Goal: Task Accomplishment & Management: Complete application form

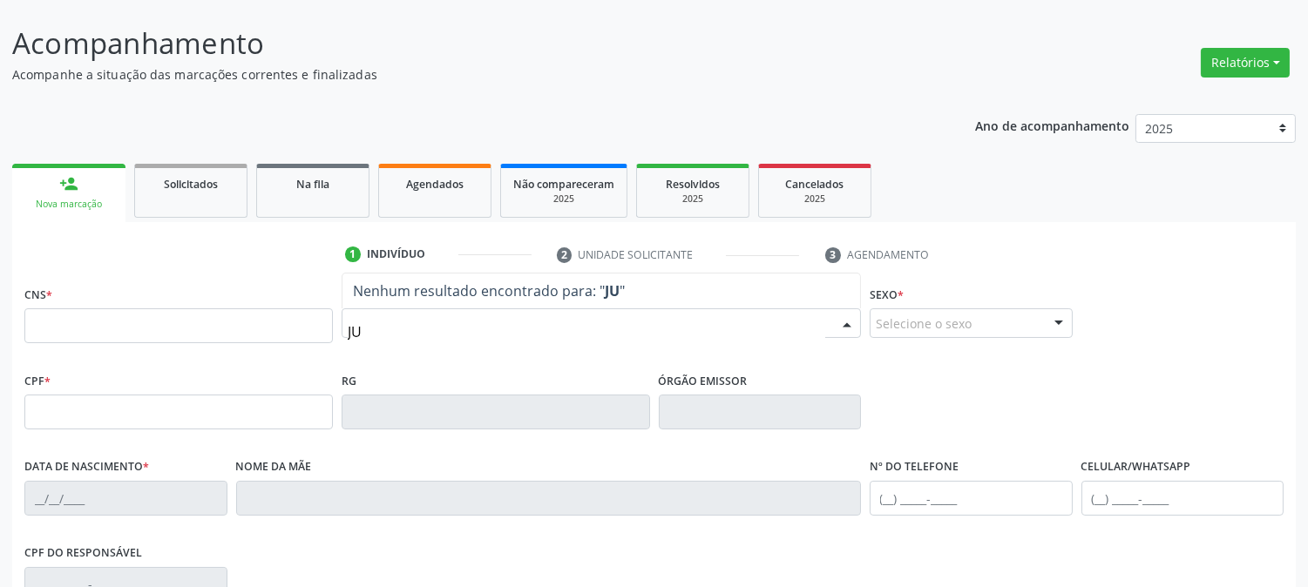
scroll to position [97, 0]
type input "[PERSON_NAME] DE B"
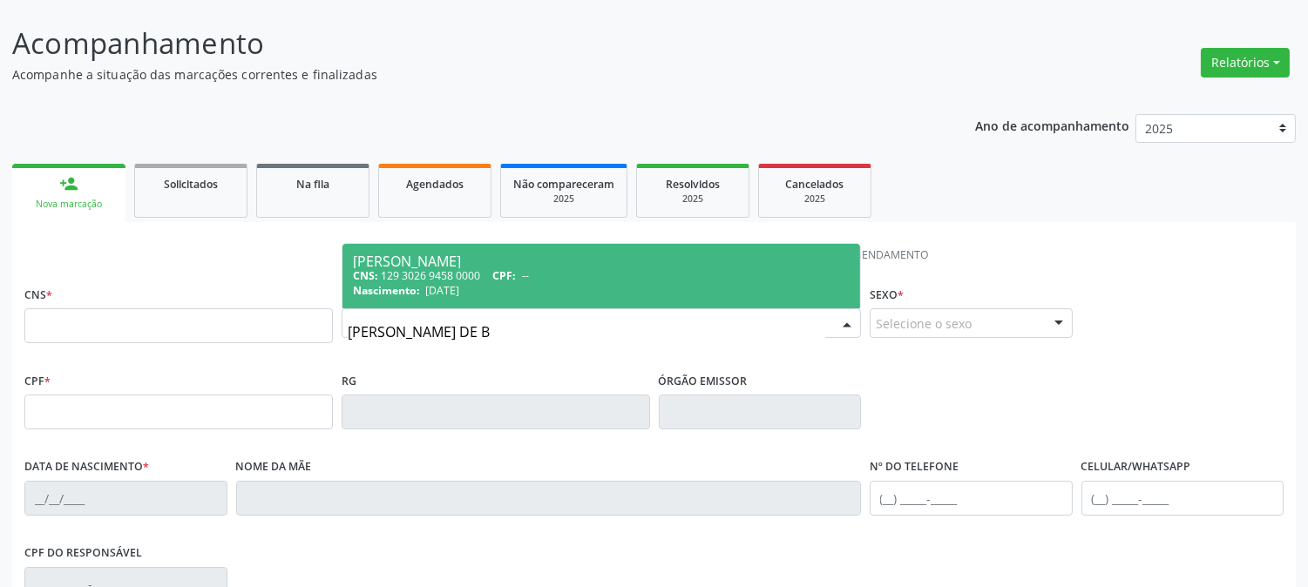
drag, startPoint x: 488, startPoint y: 331, endPoint x: 331, endPoint y: 357, distance: 159.0
click at [331, 357] on div "CNS * Nome * [PERSON_NAME] CNS: 129 3026 9458 0000 CPF: -- Nascimento: [DATE] N…" at bounding box center [654, 325] width 1268 height 86
type input "="
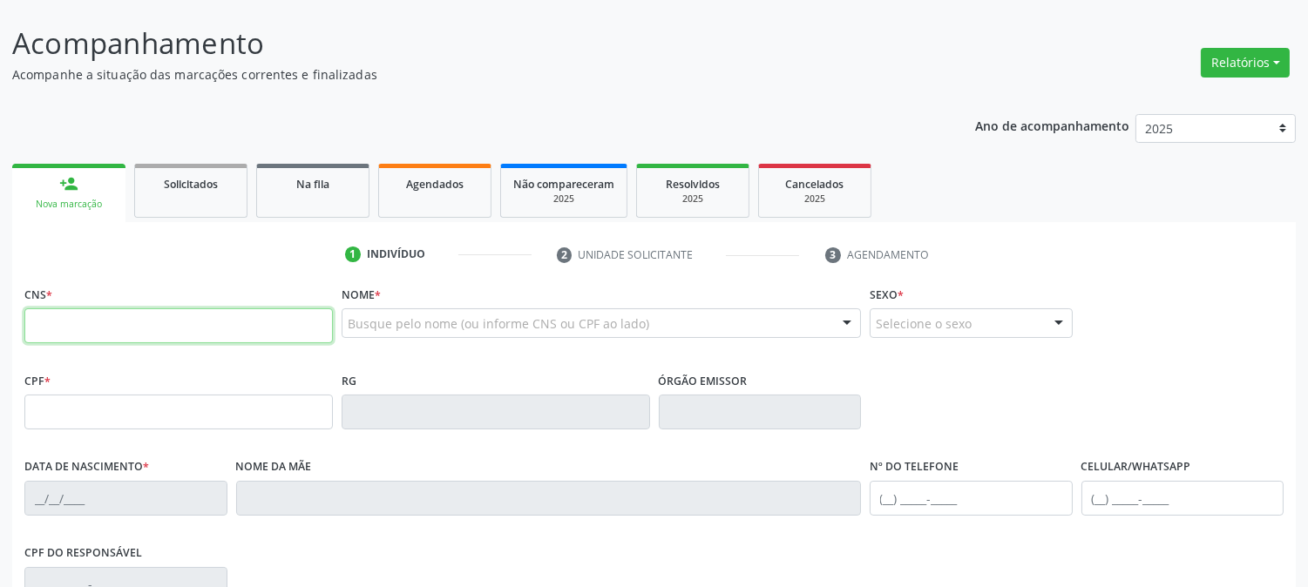
click at [173, 332] on input "text" at bounding box center [178, 326] width 309 height 35
paste input "706 4021 0697 6887"
type input "706 4021 0697 6887"
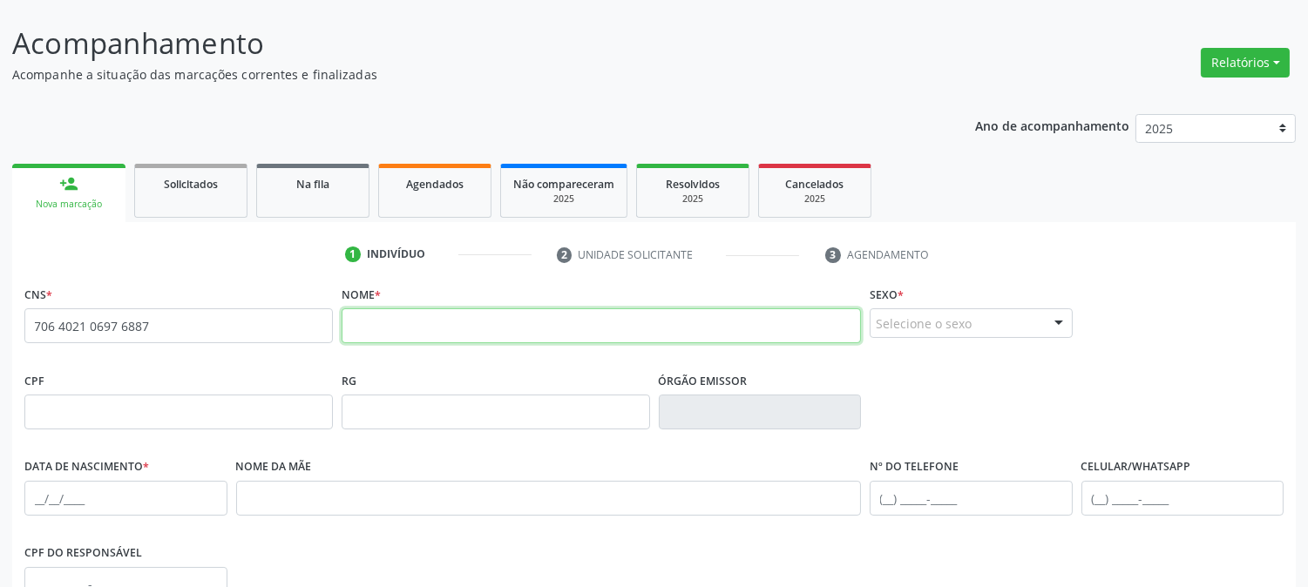
click at [404, 328] on input "text" at bounding box center [601, 326] width 519 height 35
type input "[PERSON_NAME]"
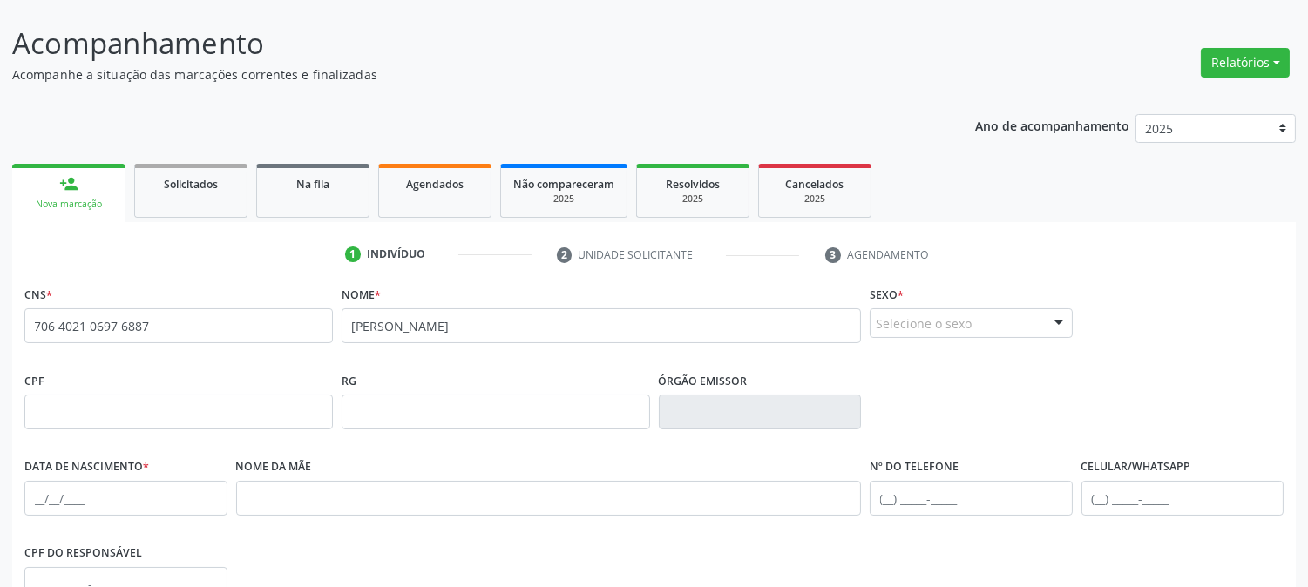
click at [964, 321] on div "Selecione o sexo" at bounding box center [971, 324] width 203 height 30
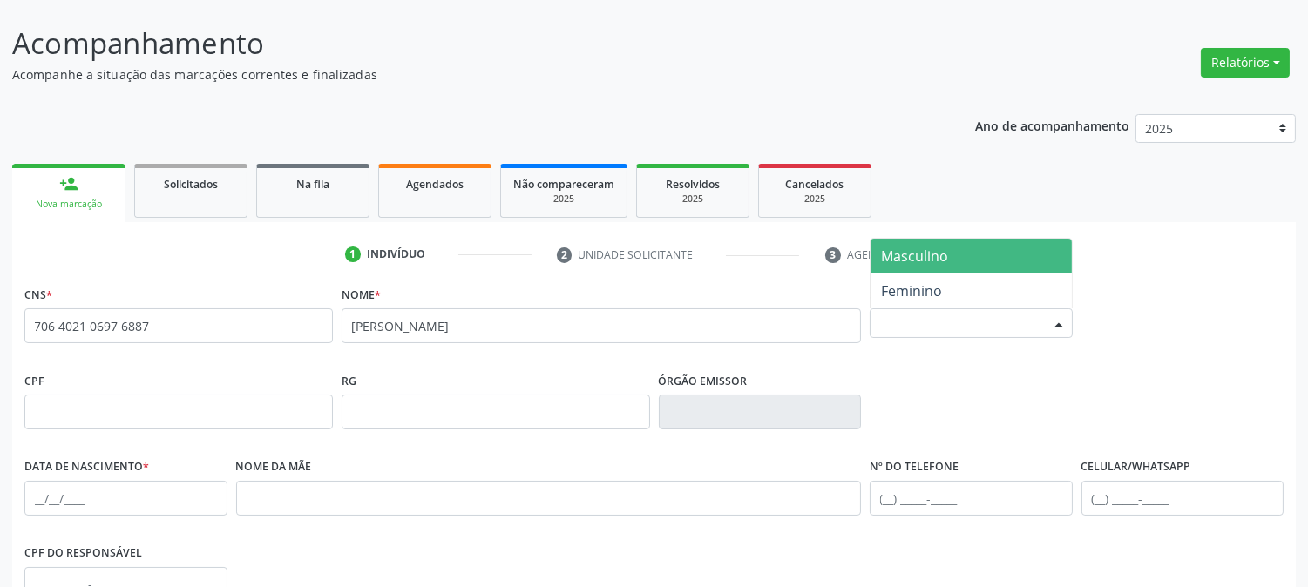
click at [935, 259] on span "Masculino" at bounding box center [914, 256] width 67 height 19
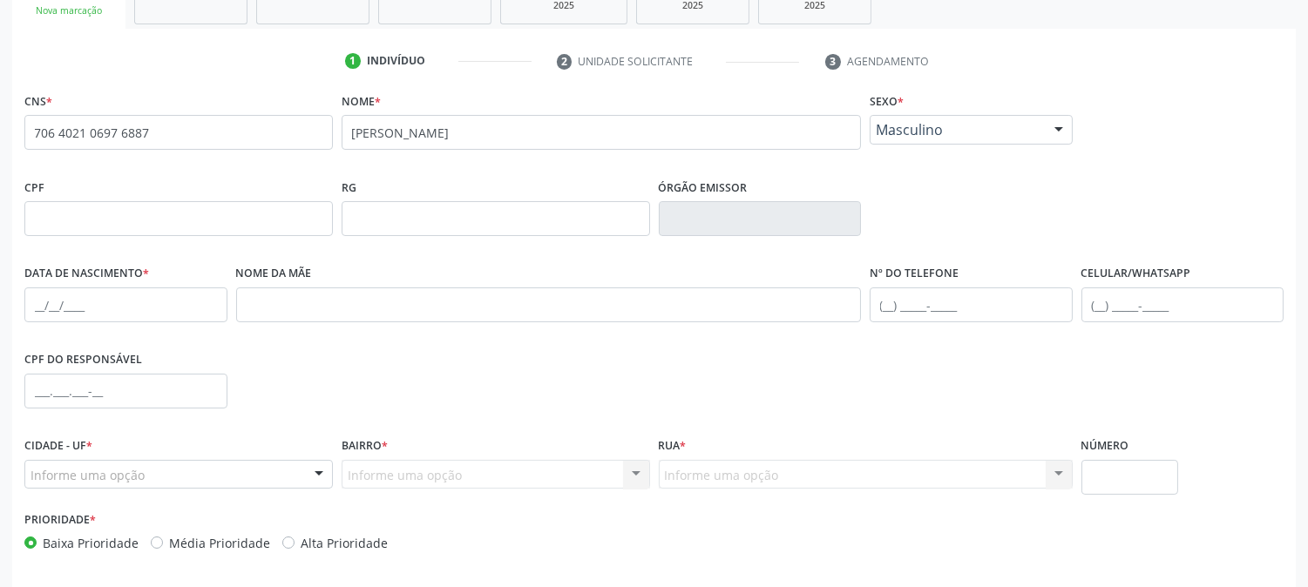
scroll to position [356, 0]
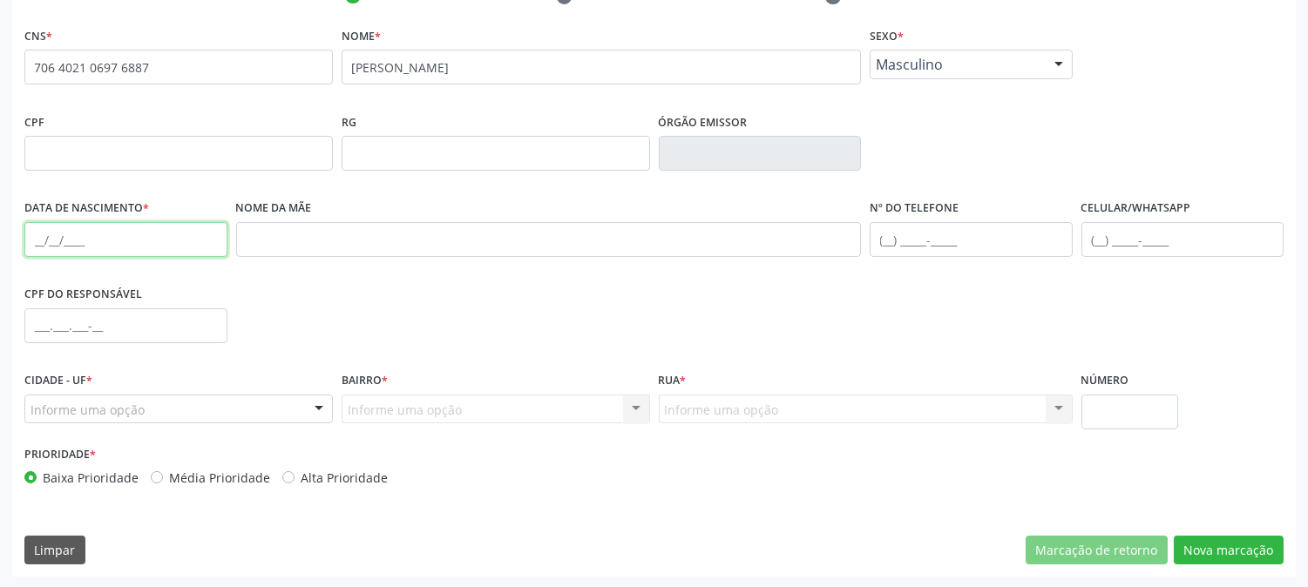
click at [29, 237] on input "text" at bounding box center [125, 239] width 203 height 35
type input "[DATE]"
click at [254, 418] on div "Informe uma opção" at bounding box center [178, 410] width 309 height 30
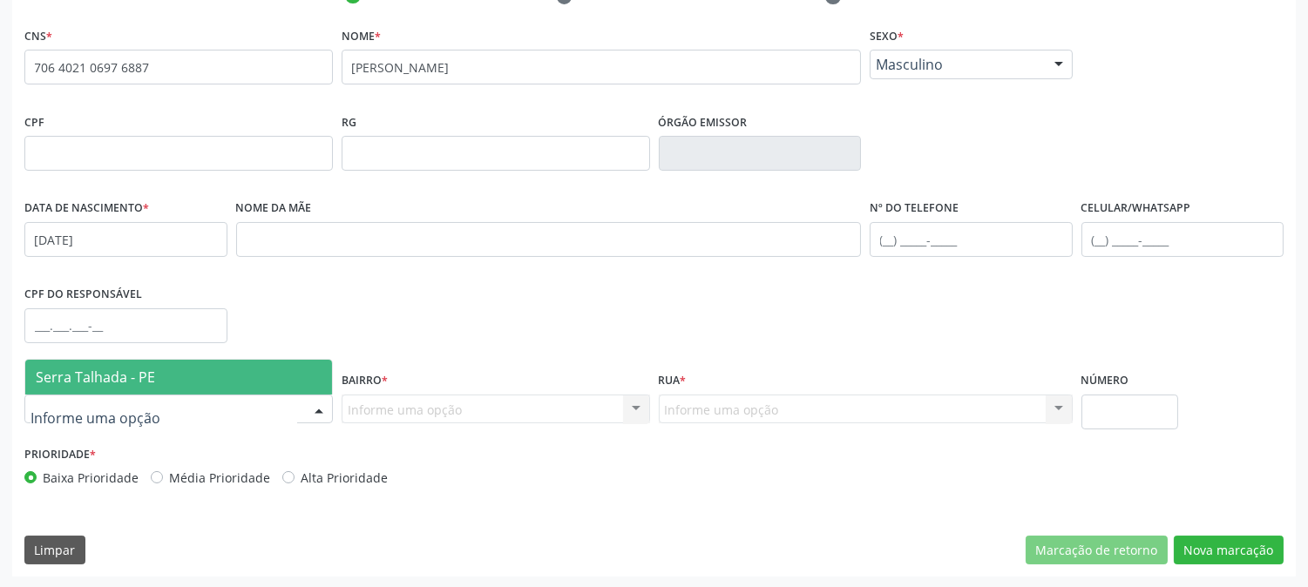
click at [212, 377] on span "Serra Talhada - PE" at bounding box center [178, 377] width 307 height 35
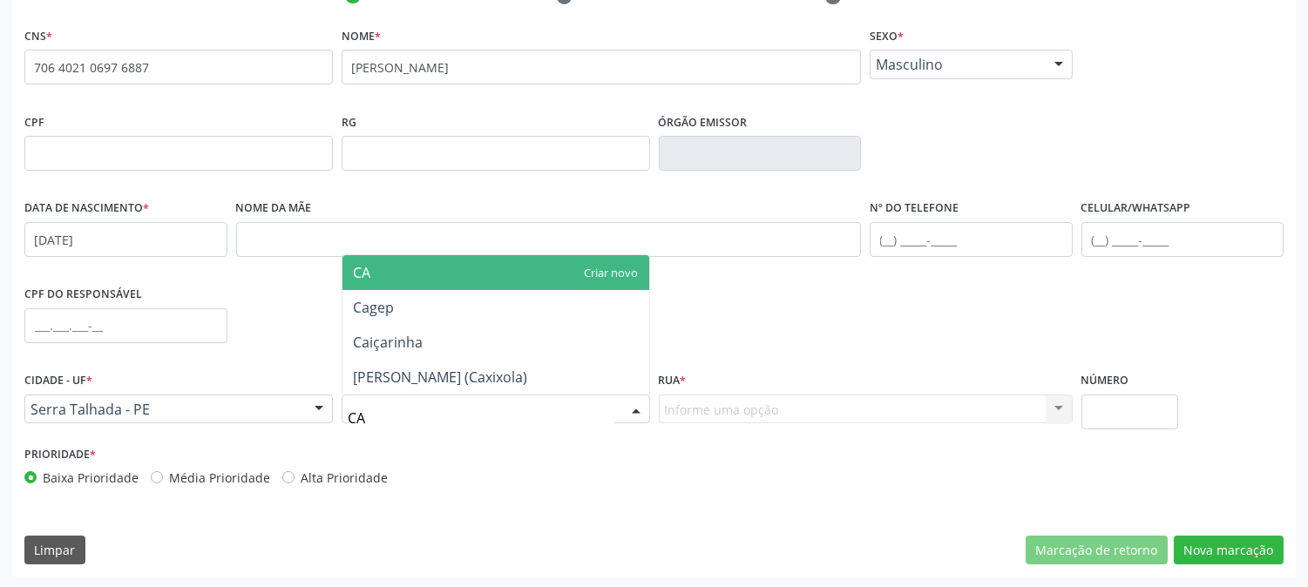
type input "CAX"
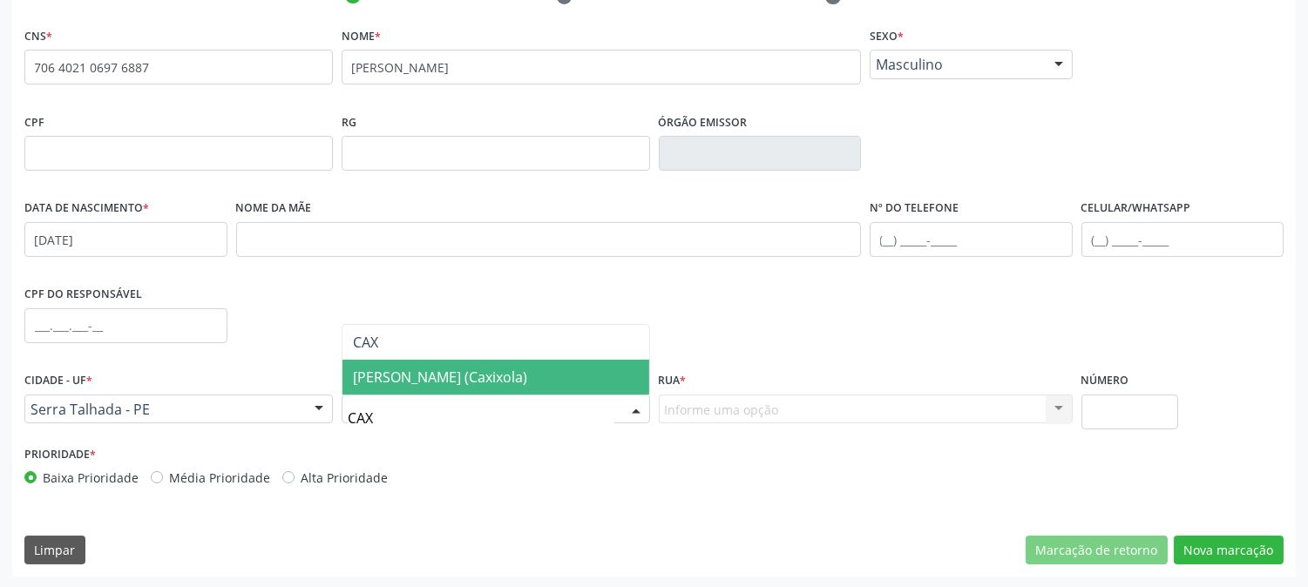
click at [424, 380] on span "[PERSON_NAME] (Caxixola)" at bounding box center [440, 377] width 174 height 19
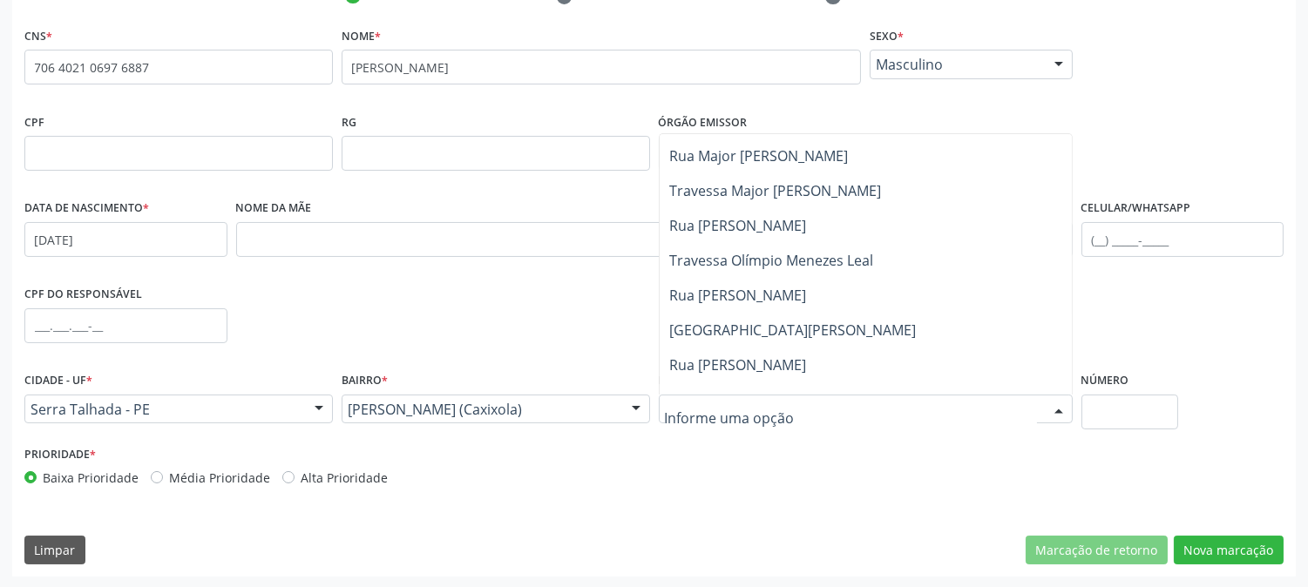
scroll to position [677, 0]
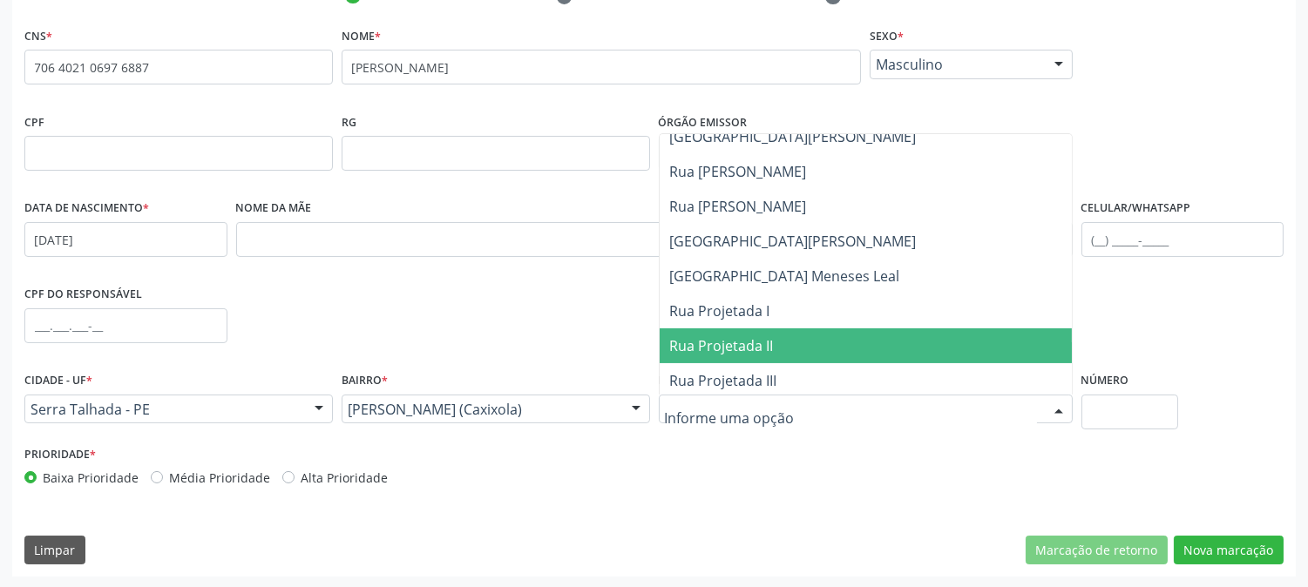
click at [812, 337] on span "Rua Projetada II" at bounding box center [866, 346] width 412 height 35
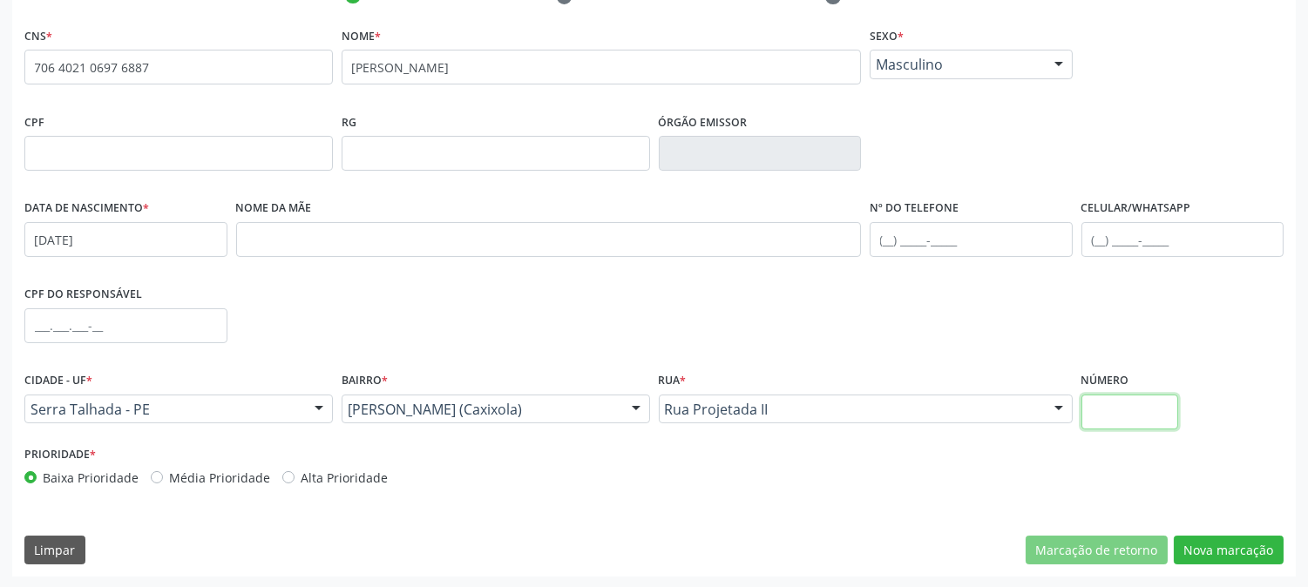
click at [1131, 405] on input "text" at bounding box center [1130, 412] width 97 height 35
type input "1046"
click at [1209, 562] on button "Nova marcação" at bounding box center [1229, 551] width 110 height 30
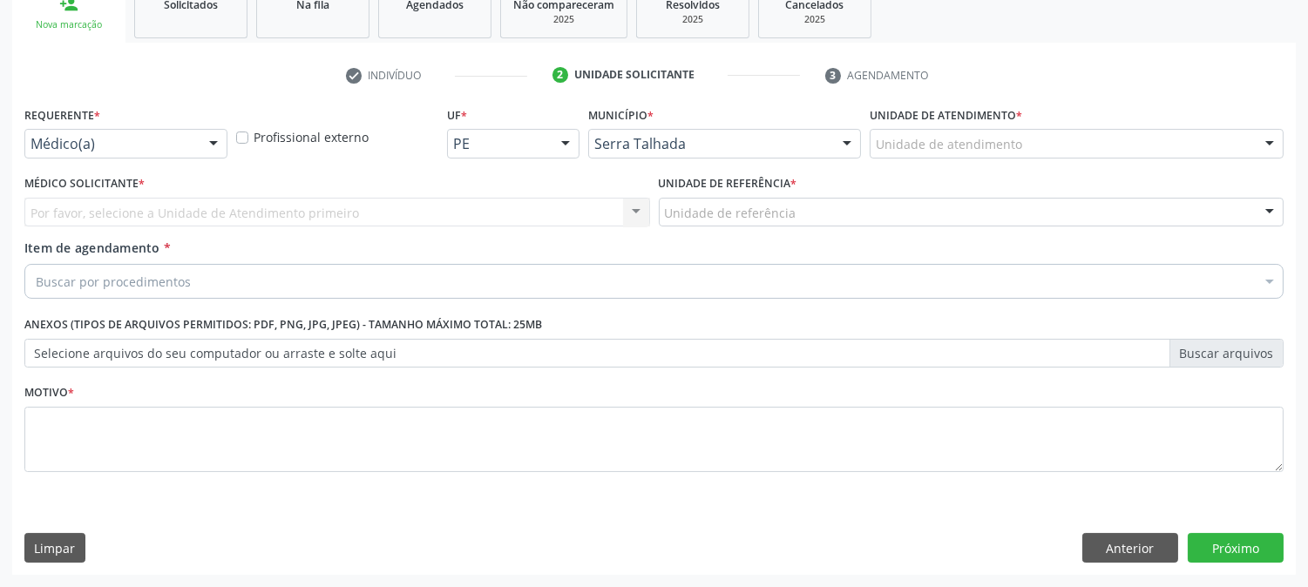
scroll to position [275, 0]
click at [213, 138] on div at bounding box center [213, 146] width 26 height 30
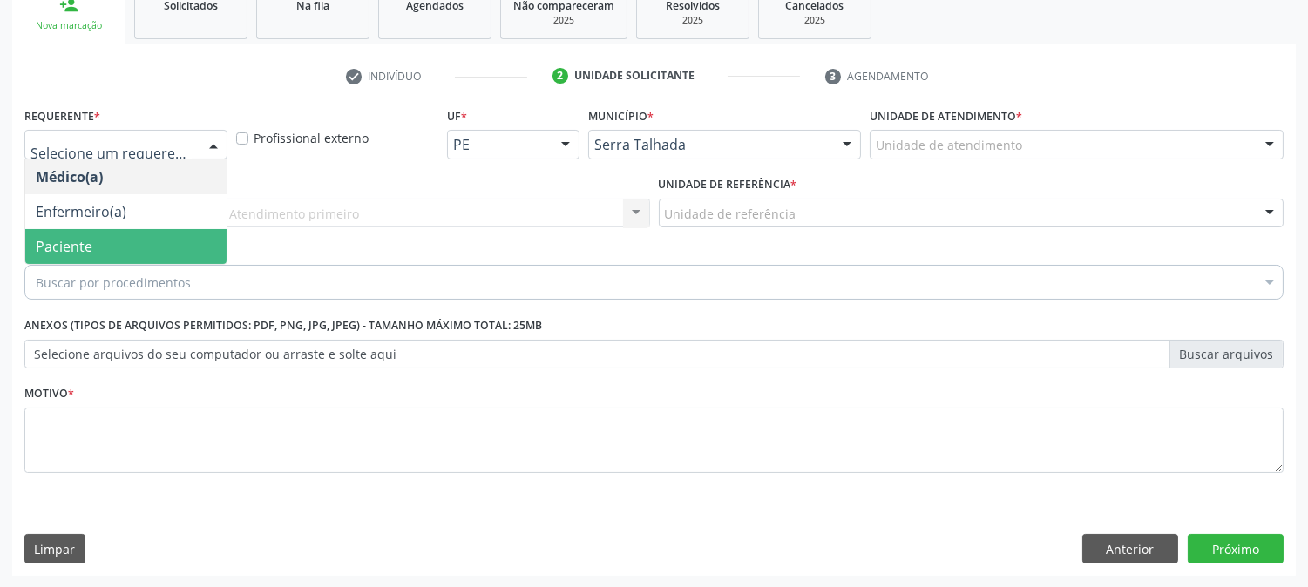
click at [131, 255] on span "Paciente" at bounding box center [125, 246] width 201 height 35
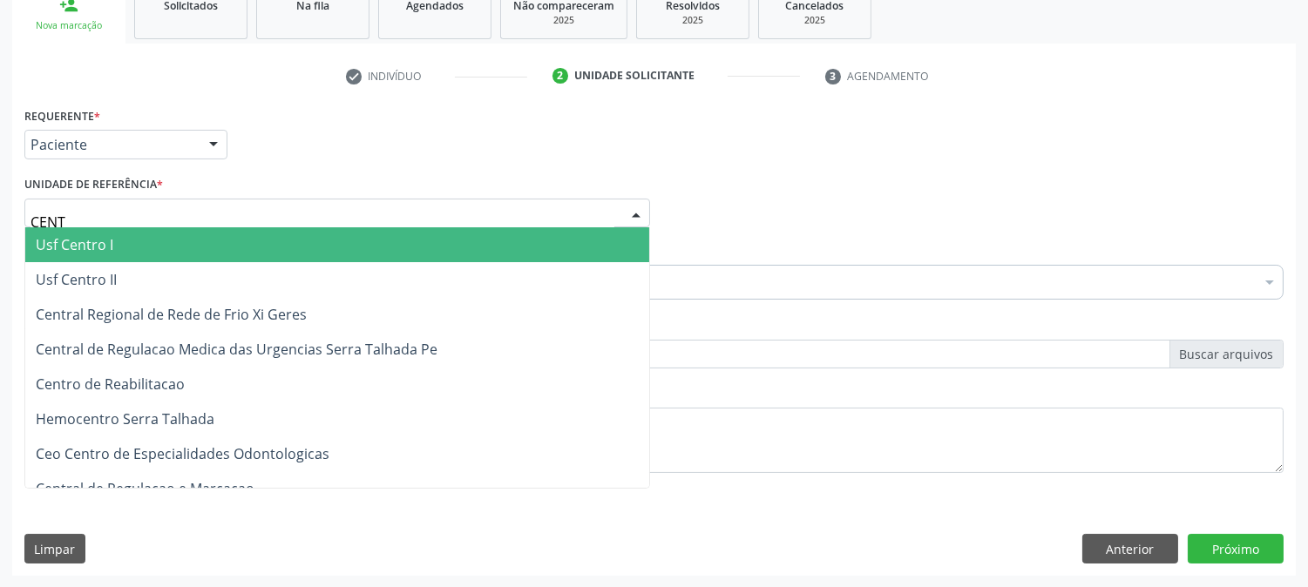
type input "CENTR"
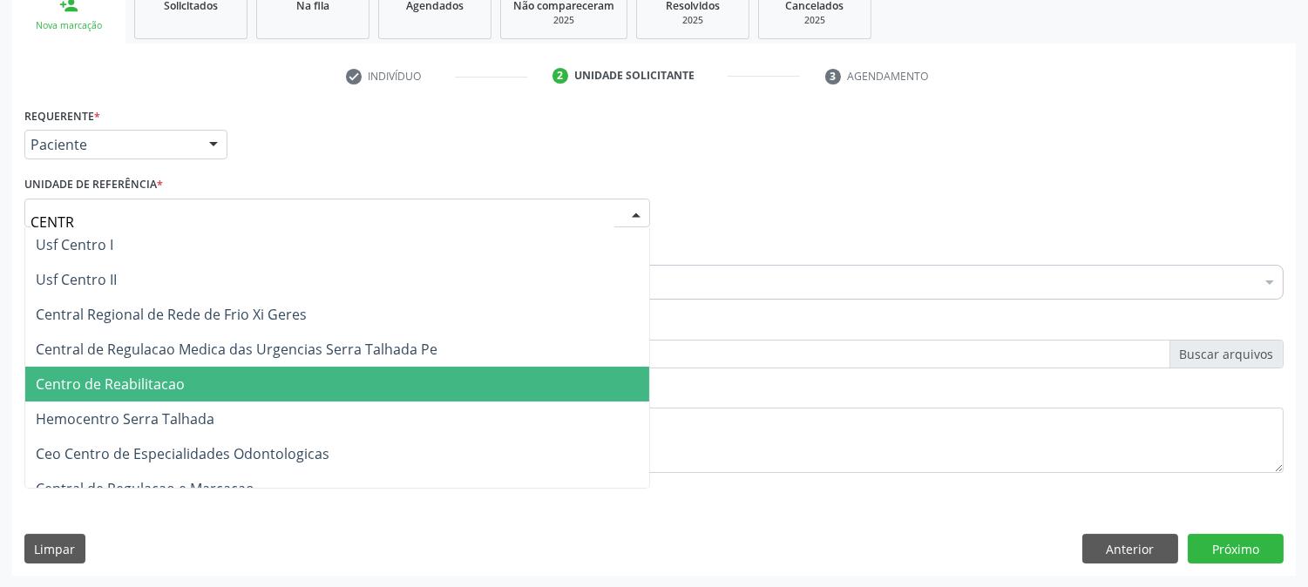
click at [163, 380] on span "Centro de Reabilitacao" at bounding box center [110, 384] width 149 height 19
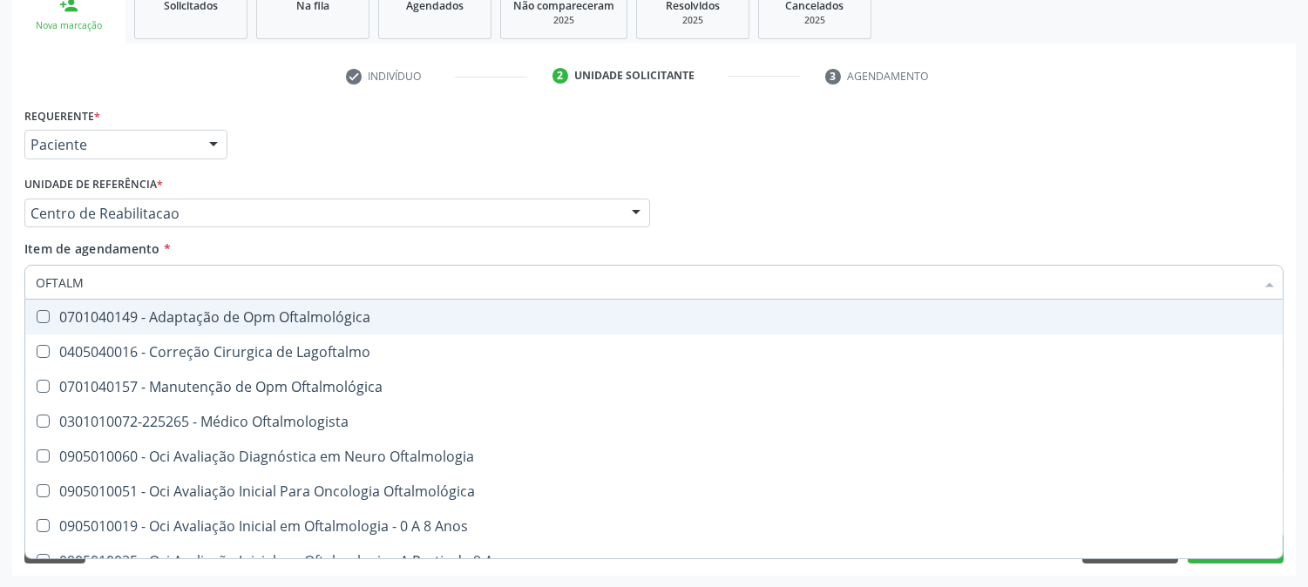
type input "OFTALMO"
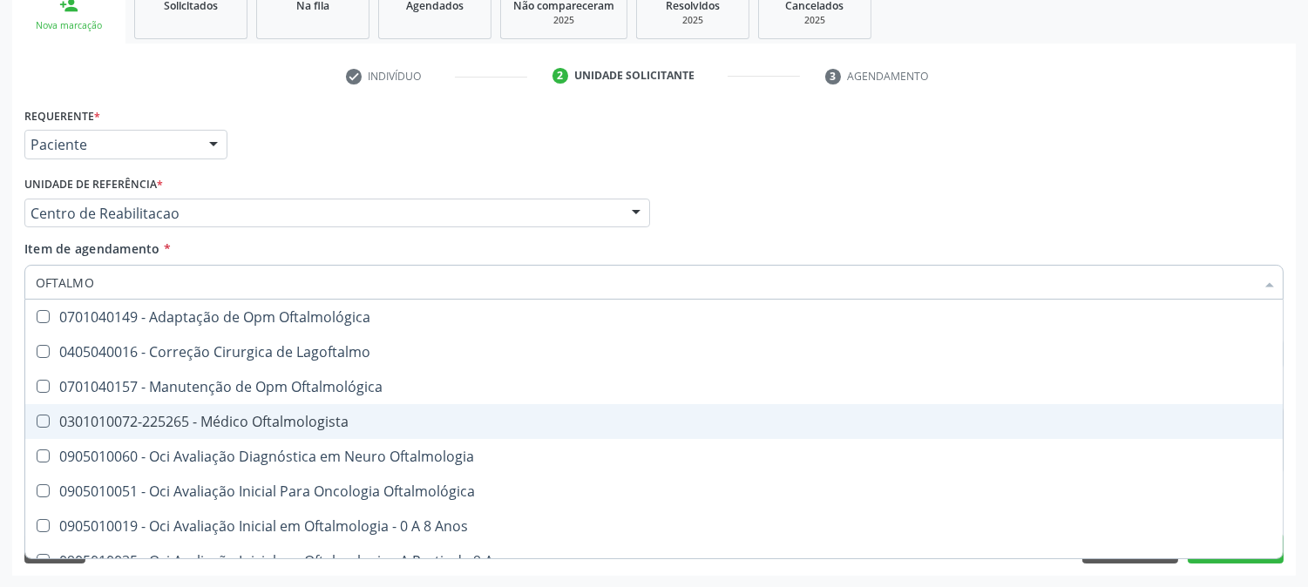
click at [188, 425] on div "0301010072-225265 - Médico Oftalmologista" at bounding box center [654, 422] width 1237 height 14
checkbox Oftalmologista "true"
click at [0, 405] on div "Acompanhamento Acompanhe a situação das marcações correntes e finalizadas Relat…" at bounding box center [654, 204] width 1308 height 768
checkbox Lagoftalmo "true"
checkbox Oftalmologista "false"
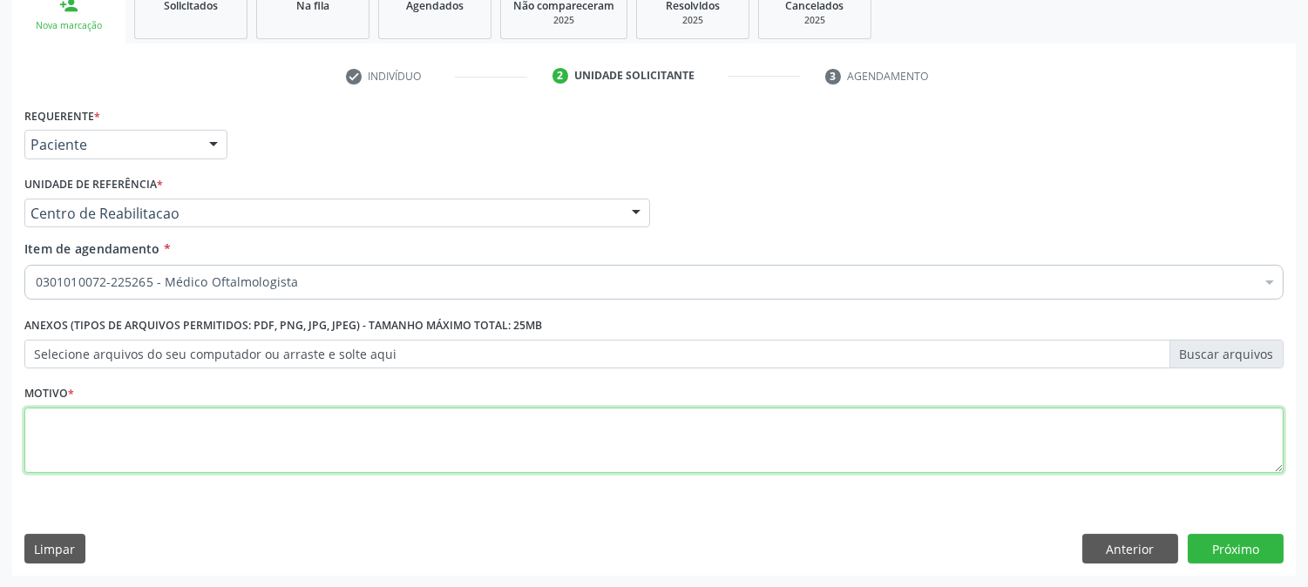
click at [129, 422] on textarea at bounding box center [653, 441] width 1259 height 66
type textarea "."
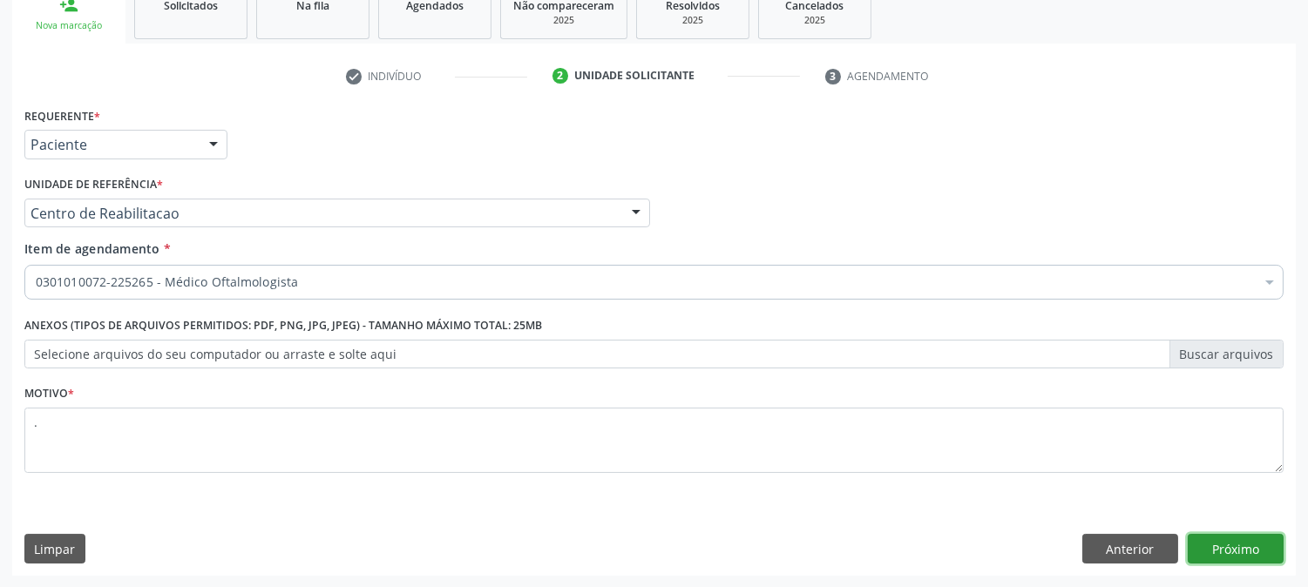
click at [1201, 551] on button "Próximo" at bounding box center [1236, 549] width 96 height 30
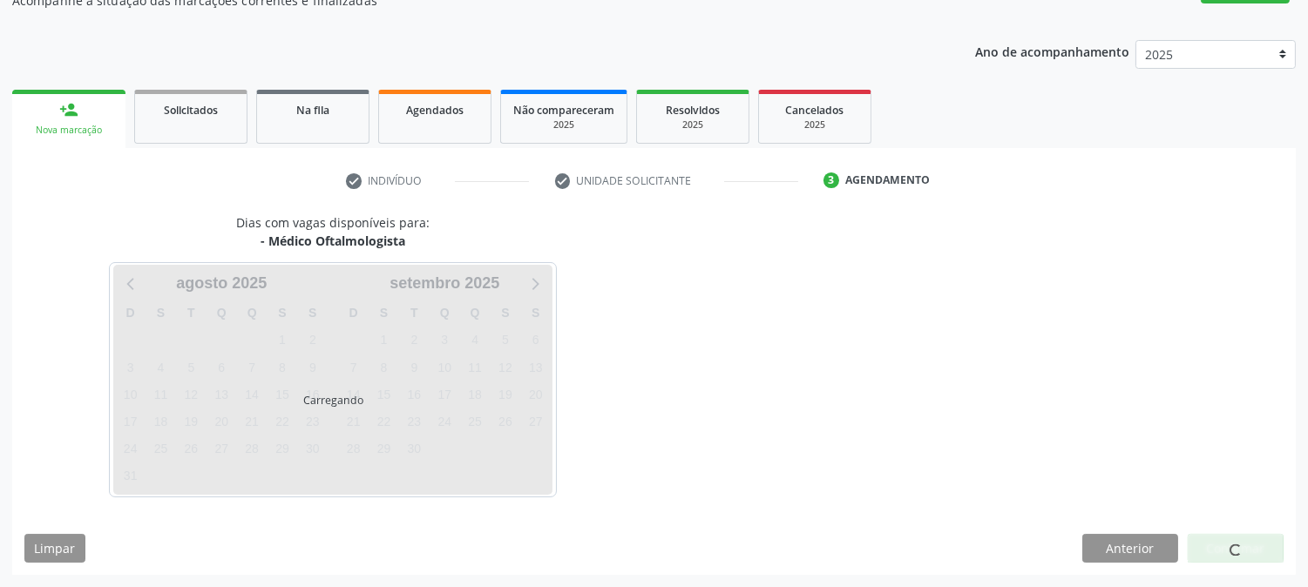
scroll to position [170, 0]
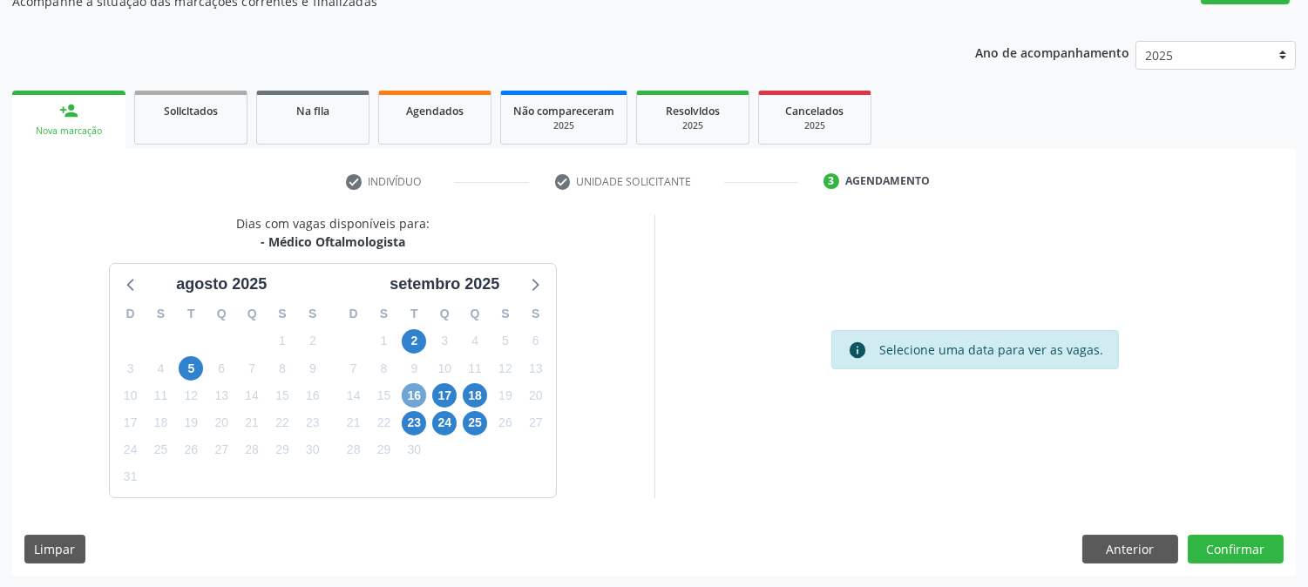
click at [412, 392] on span "16" at bounding box center [414, 395] width 24 height 24
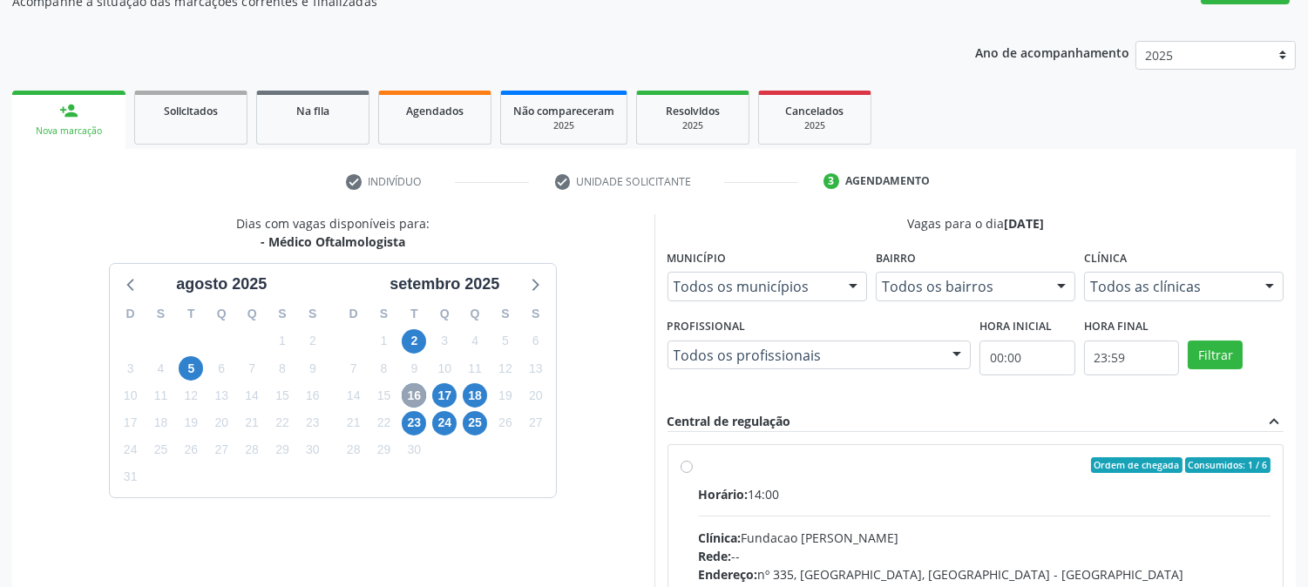
scroll to position [453, 0]
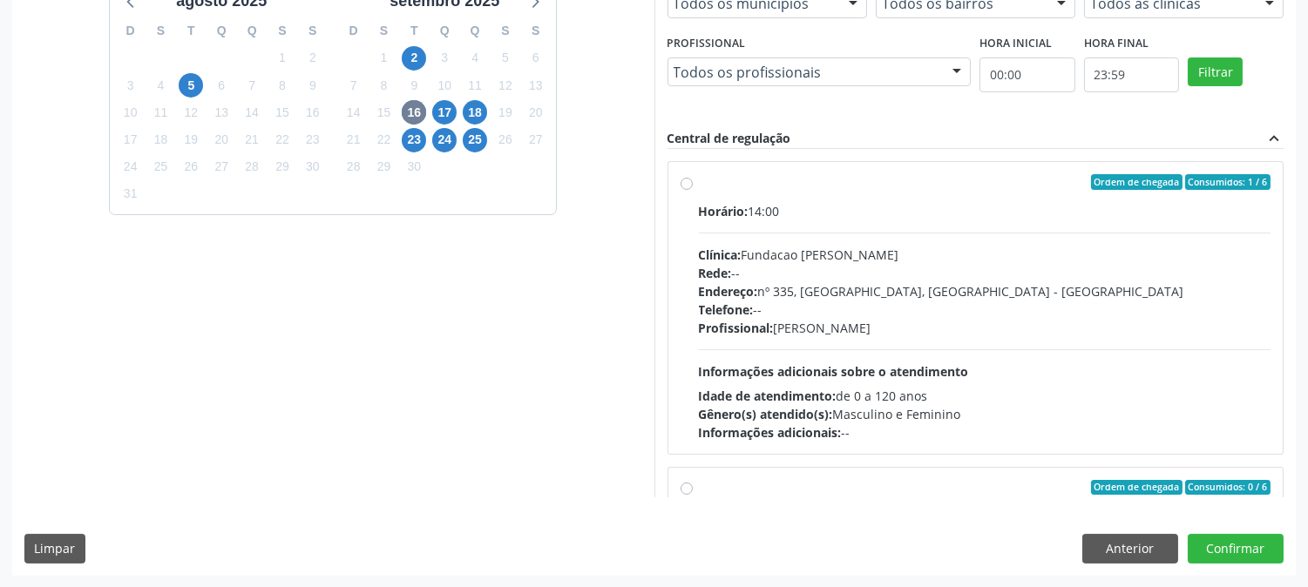
click at [909, 337] on div "Horário: 14:00 Clínica: Fundacao Altino Ventura Rede: -- Endereço: [STREET_ADDR…" at bounding box center [985, 322] width 573 height 240
click at [693, 190] on input "Ordem de chegada Consumidos: 1 / 6 Horário: 14:00 Clínica: Fundacao [PERSON_NAM…" at bounding box center [687, 182] width 12 height 16
radio input "true"
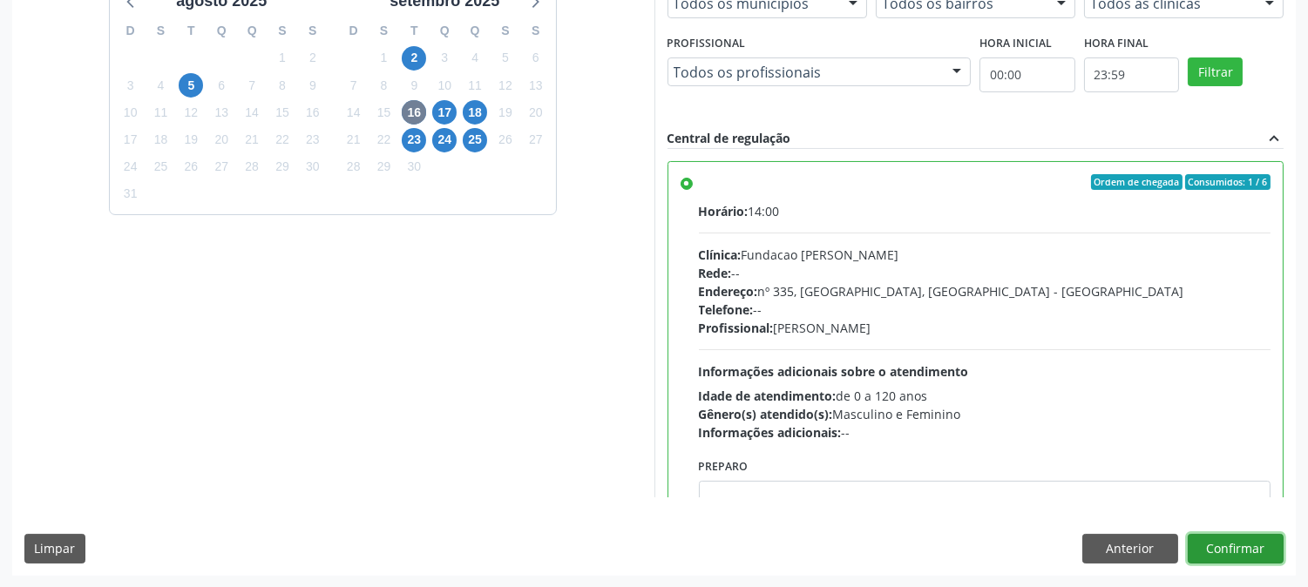
click at [1242, 545] on button "Confirmar" at bounding box center [1236, 549] width 96 height 30
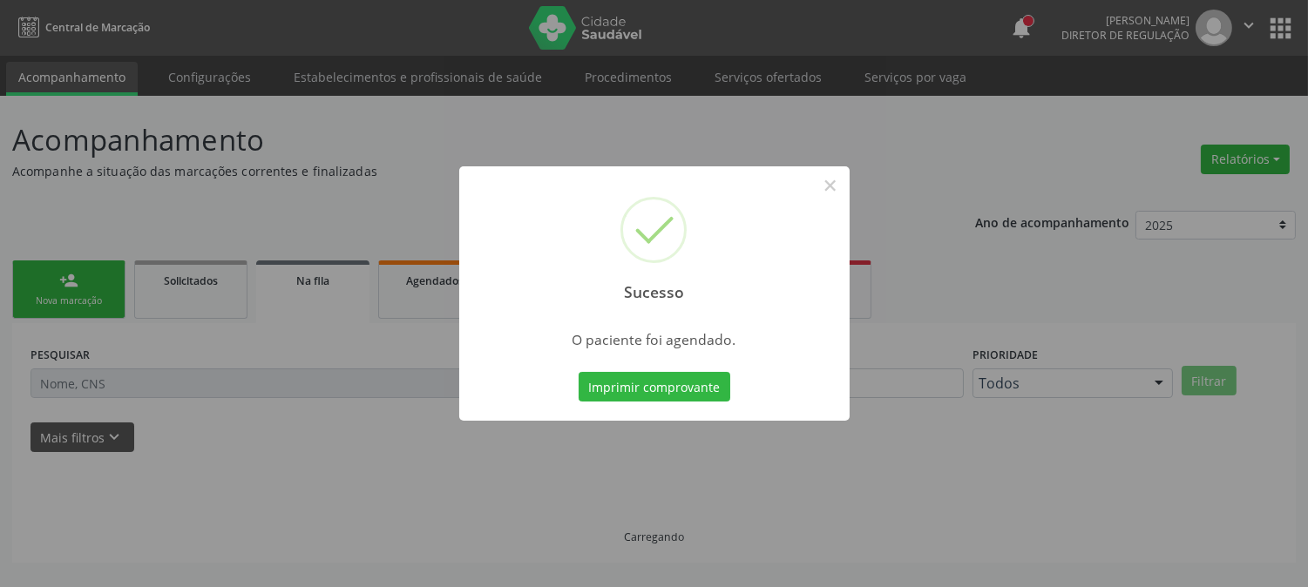
scroll to position [0, 0]
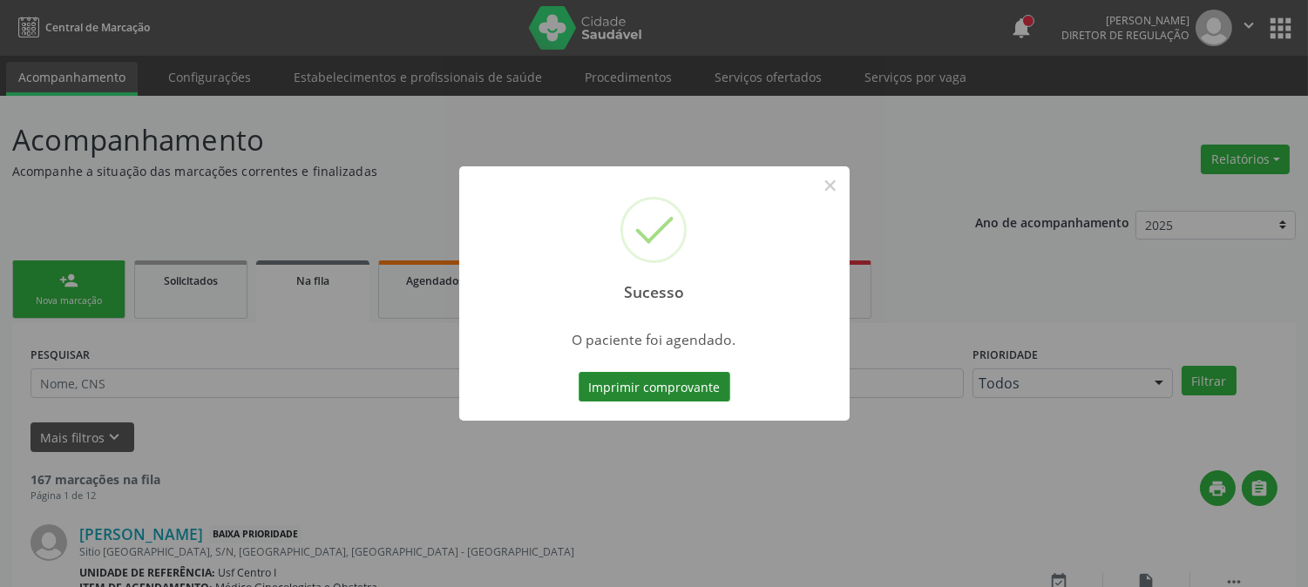
click at [666, 390] on button "Imprimir comprovante" at bounding box center [655, 387] width 152 height 30
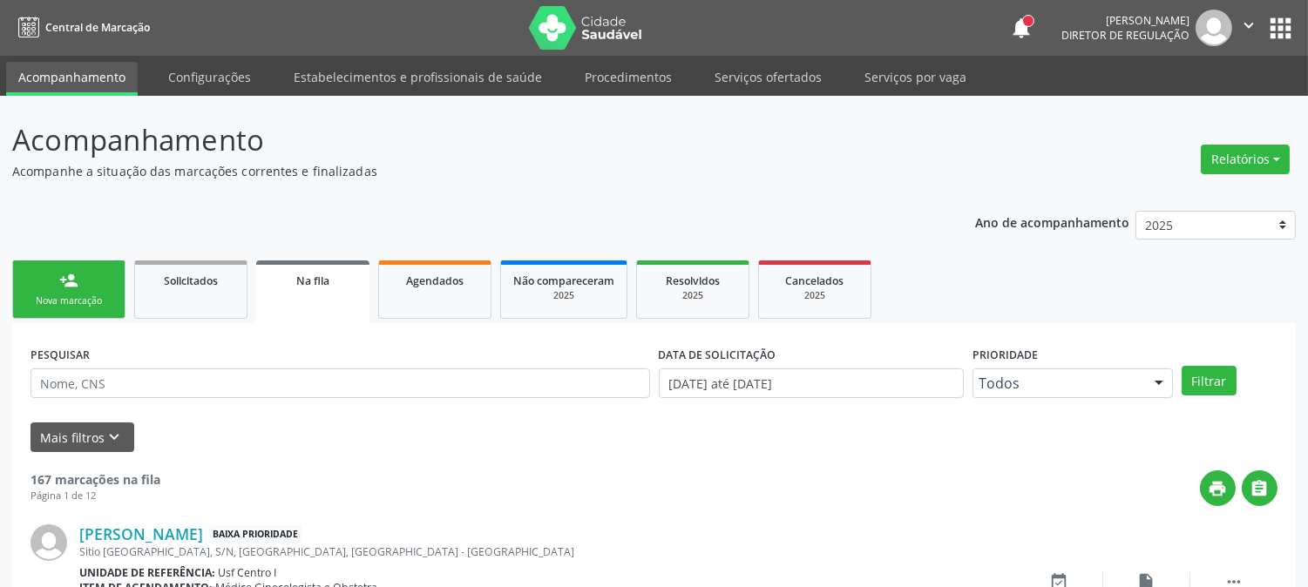
click at [97, 285] on link "person_add Nova marcação" at bounding box center [68, 290] width 113 height 58
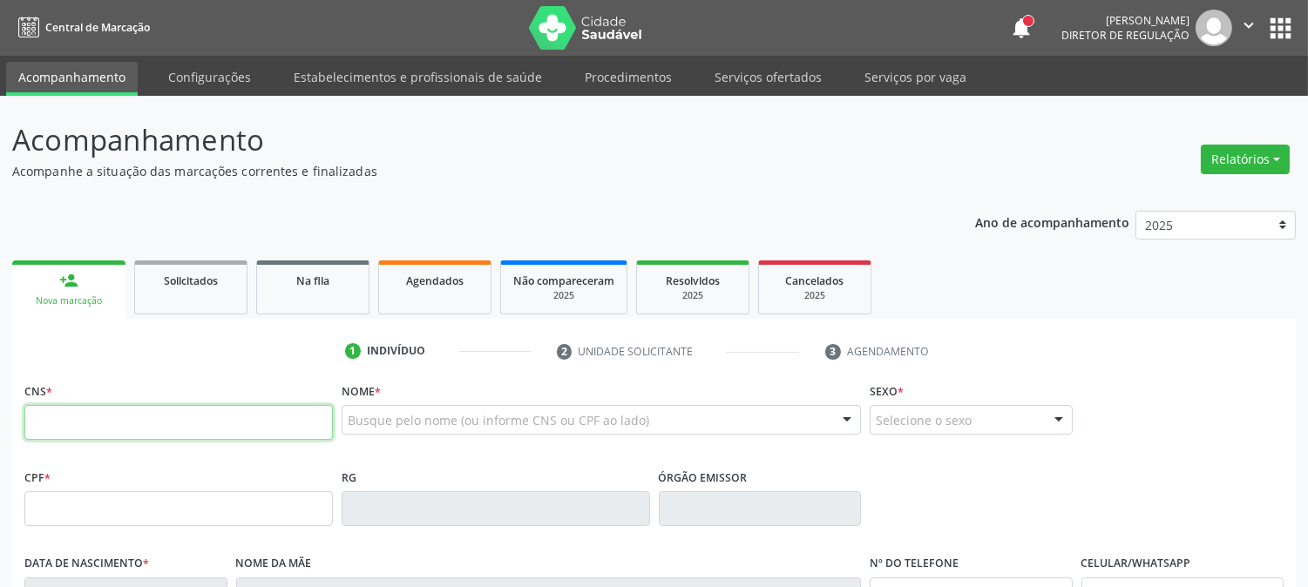
drag, startPoint x: 135, startPoint y: 427, endPoint x: 168, endPoint y: 404, distance: 40.6
click at [150, 418] on input "text" at bounding box center [178, 422] width 309 height 35
type input "708 9007 1442 8819"
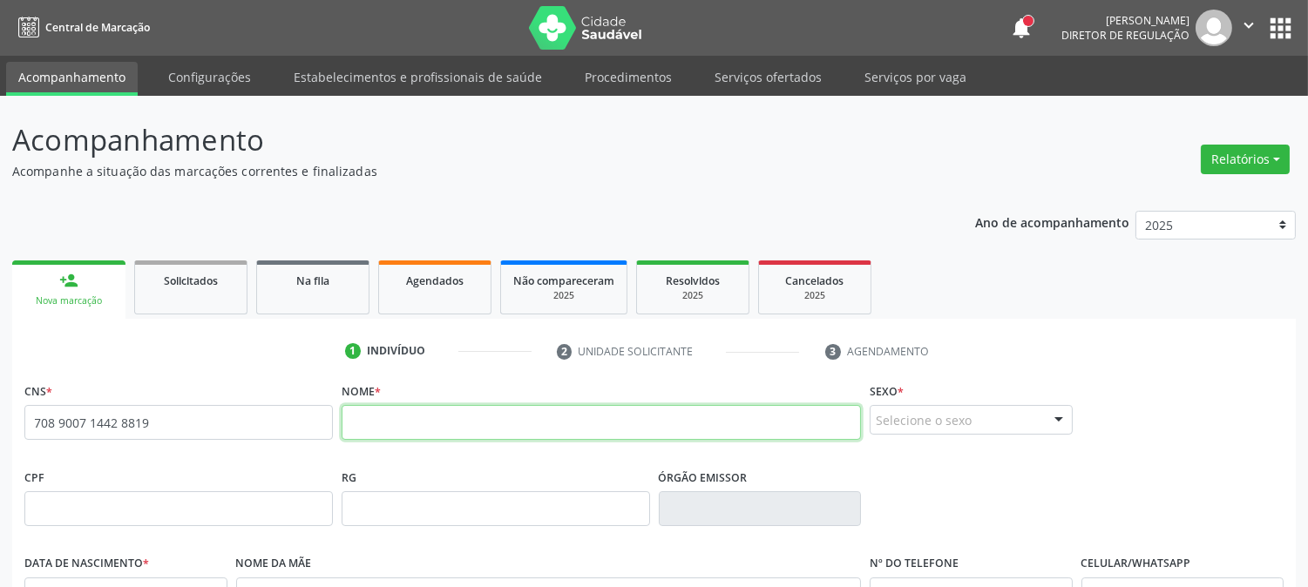
click at [396, 410] on input "text" at bounding box center [601, 422] width 519 height 35
type input "[PERSON_NAME]"
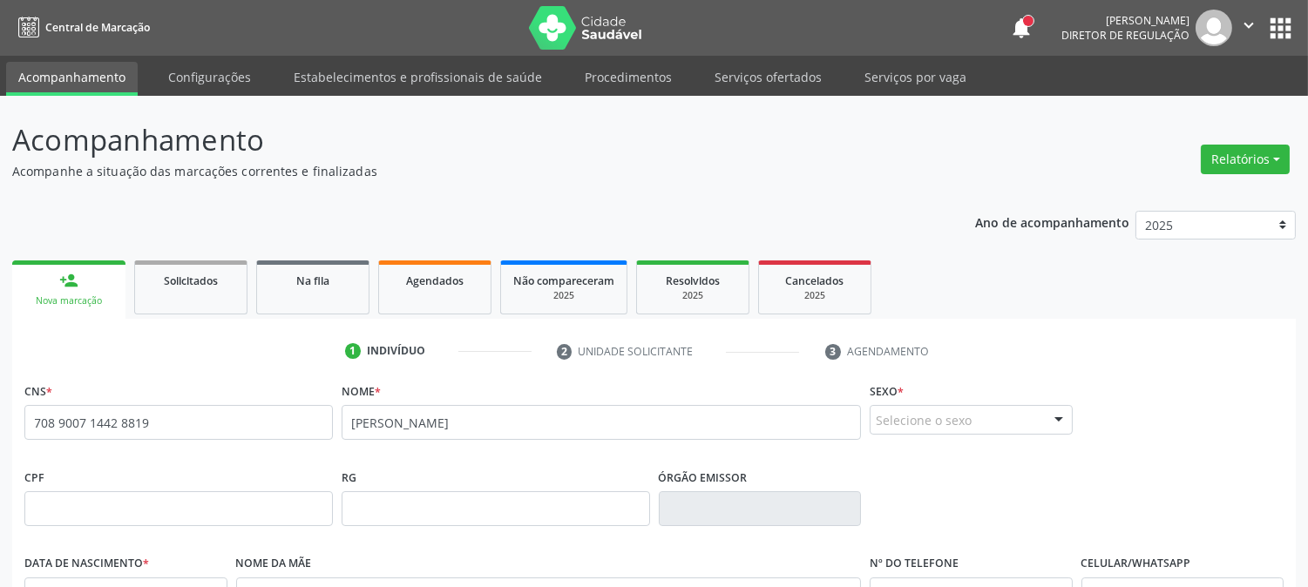
click at [890, 421] on div "Selecione o sexo" at bounding box center [971, 420] width 203 height 30
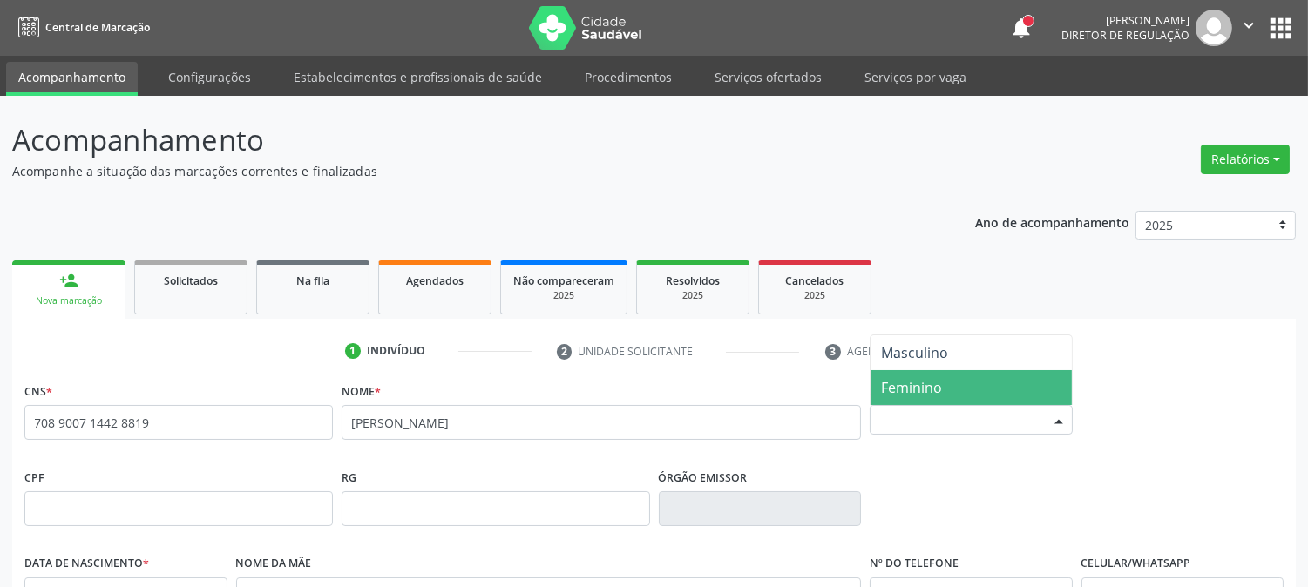
click at [902, 386] on span "Feminino" at bounding box center [911, 387] width 61 height 19
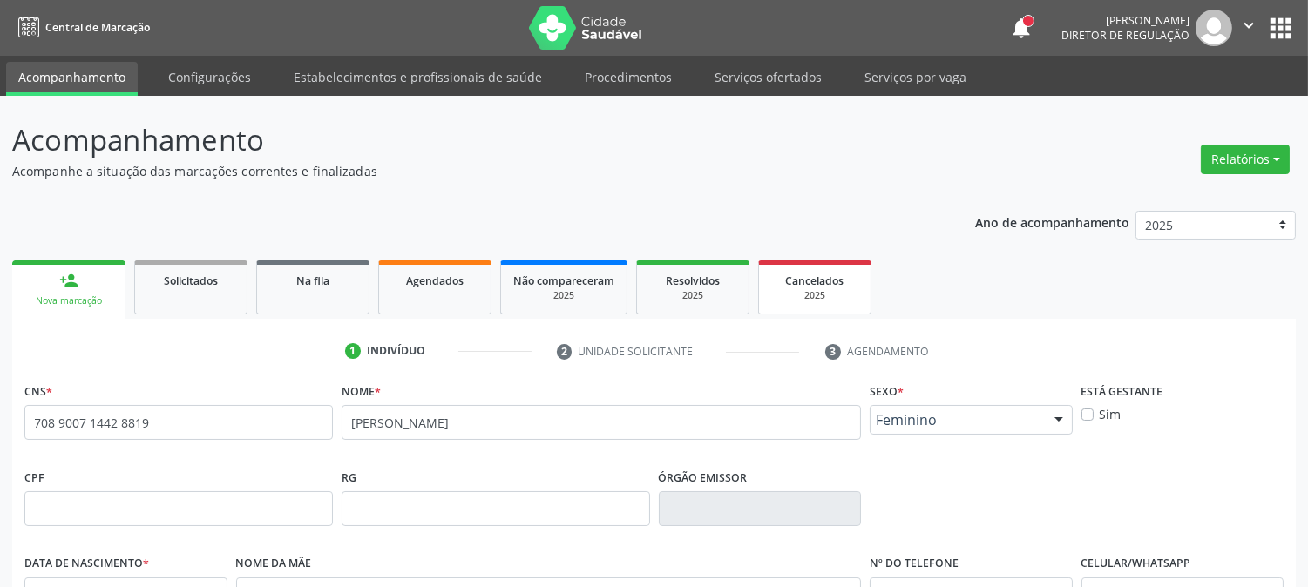
scroll to position [356, 0]
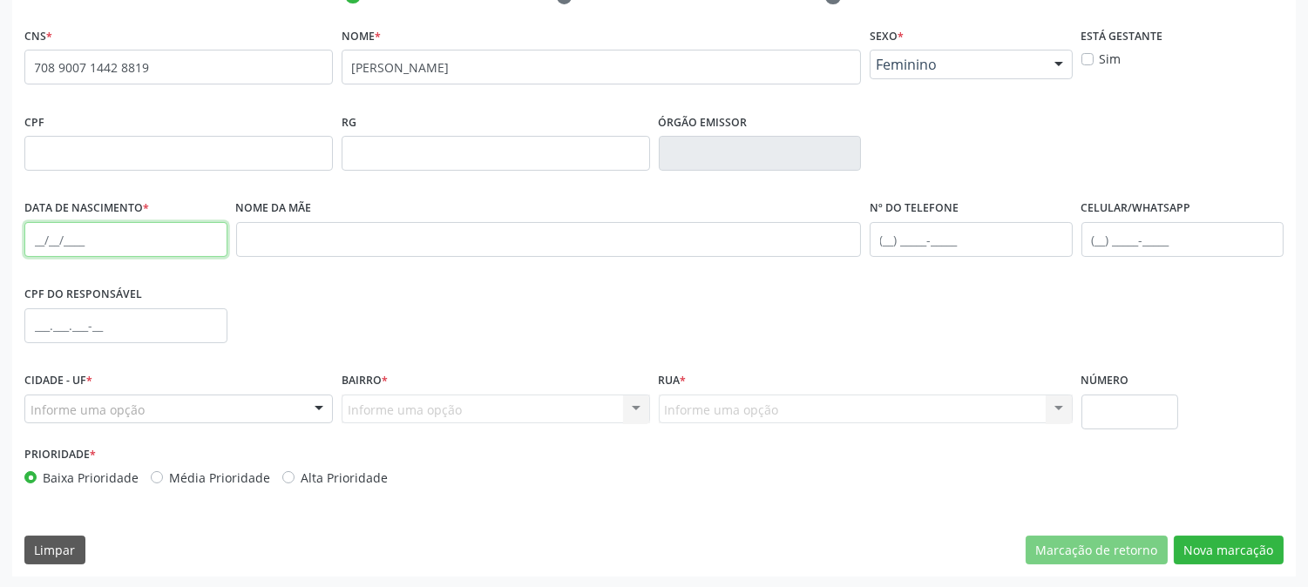
click at [33, 224] on input "text" at bounding box center [125, 239] width 203 height 35
type input "[DATE]"
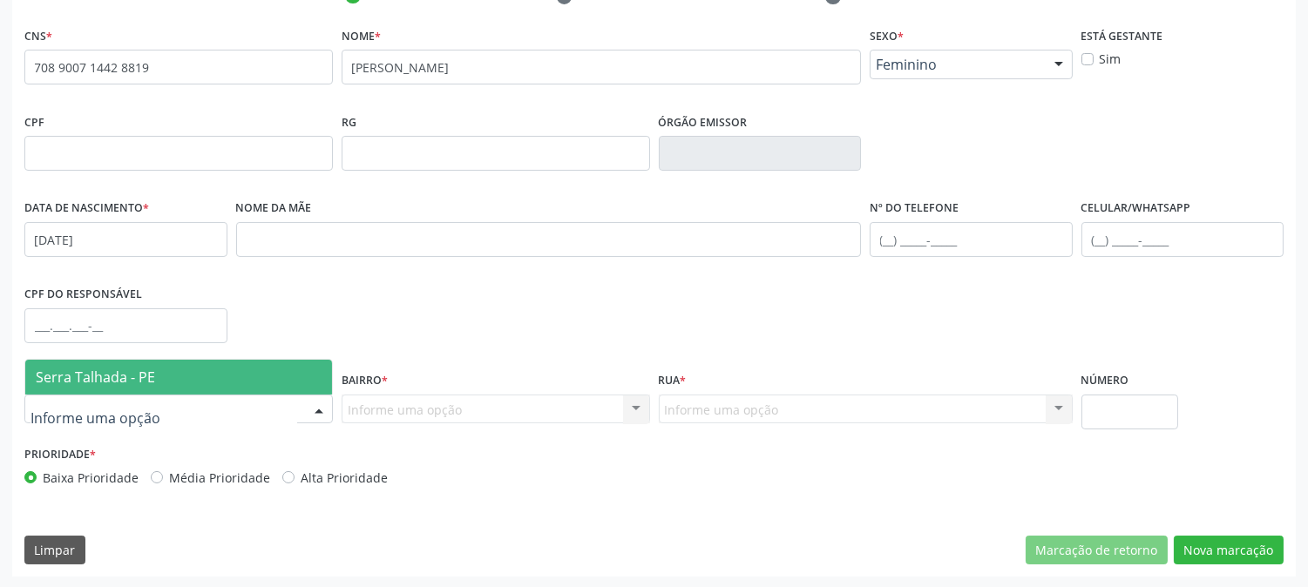
click at [267, 397] on div at bounding box center [178, 410] width 309 height 30
click at [261, 366] on span "Serra Talhada - PE" at bounding box center [178, 377] width 307 height 35
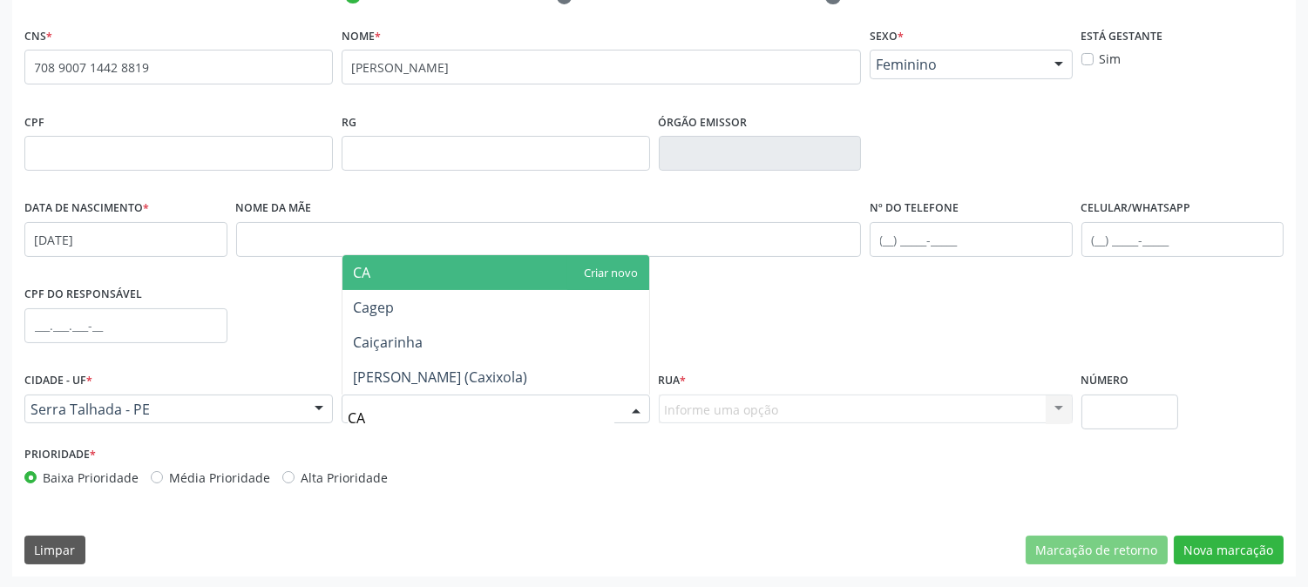
type input "CAX"
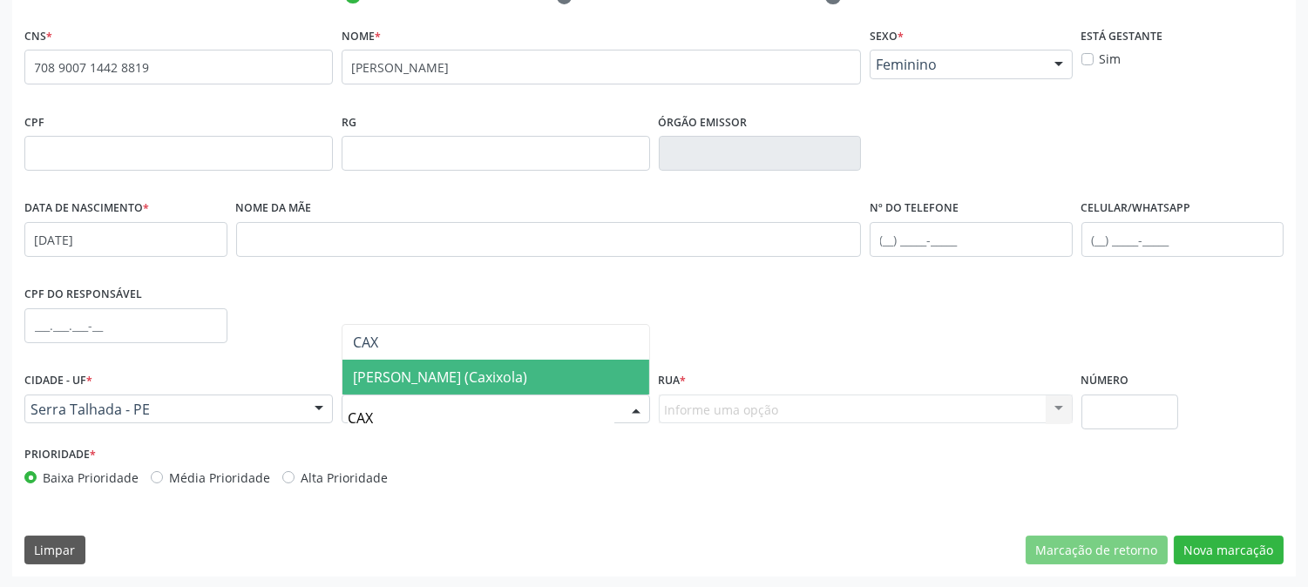
click at [419, 379] on span "[PERSON_NAME] (Caxixola)" at bounding box center [440, 377] width 174 height 19
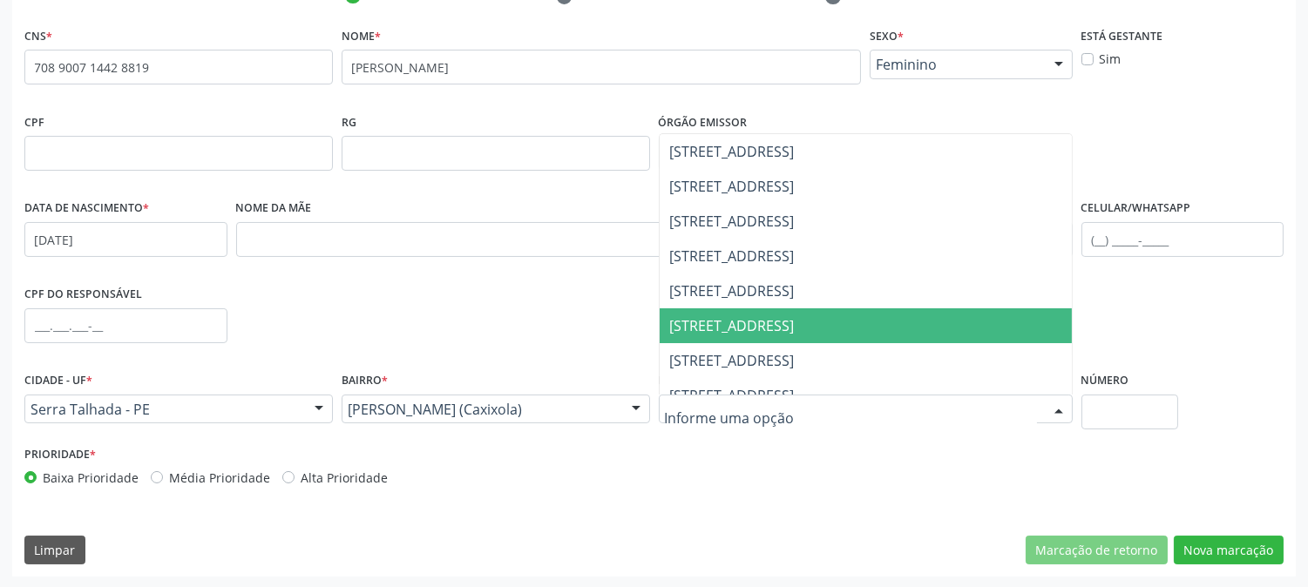
scroll to position [774, 0]
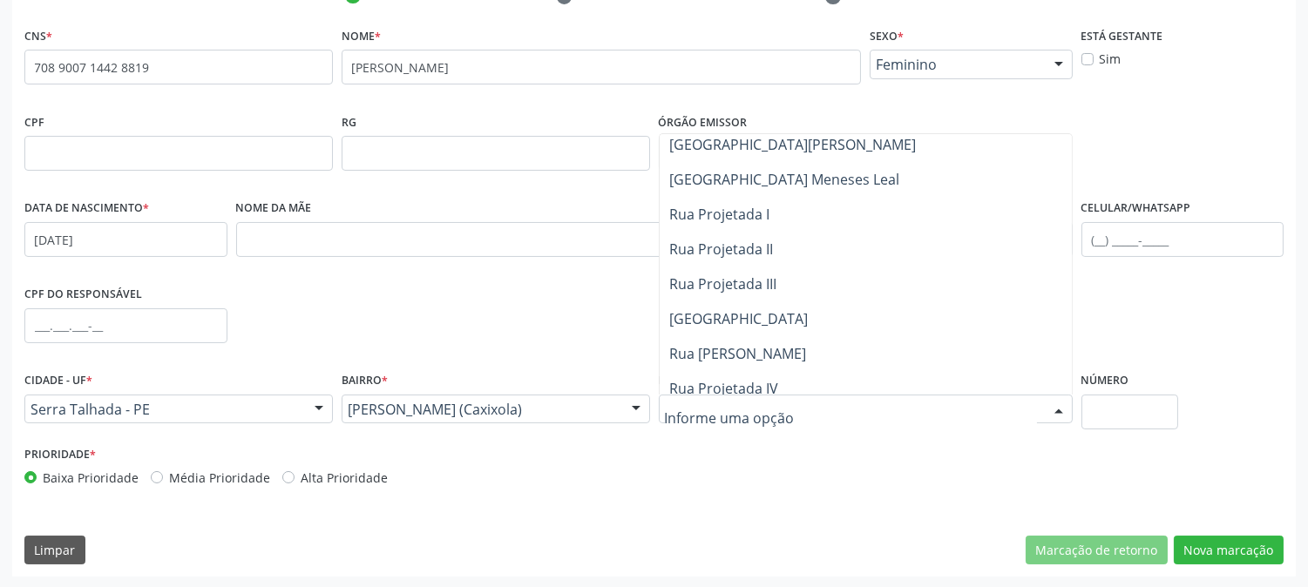
click at [736, 329] on span "[GEOGRAPHIC_DATA]" at bounding box center [866, 319] width 412 height 35
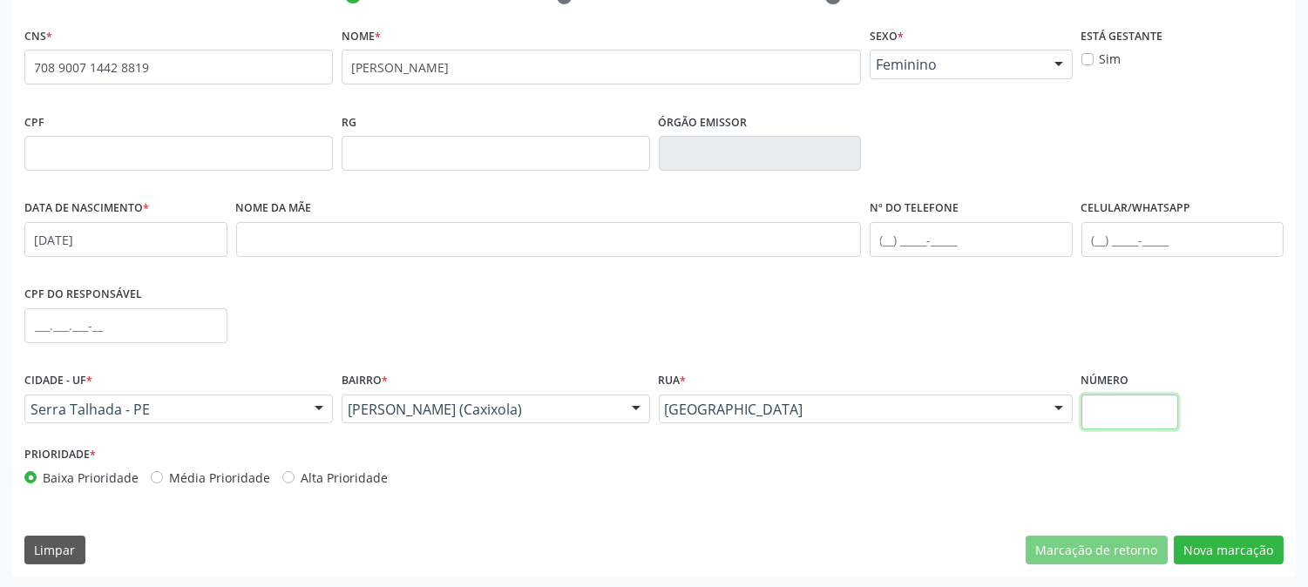
click at [1122, 414] on input "text" at bounding box center [1130, 412] width 97 height 35
type input "1046"
click at [1238, 556] on button "Nova marcação" at bounding box center [1229, 551] width 110 height 30
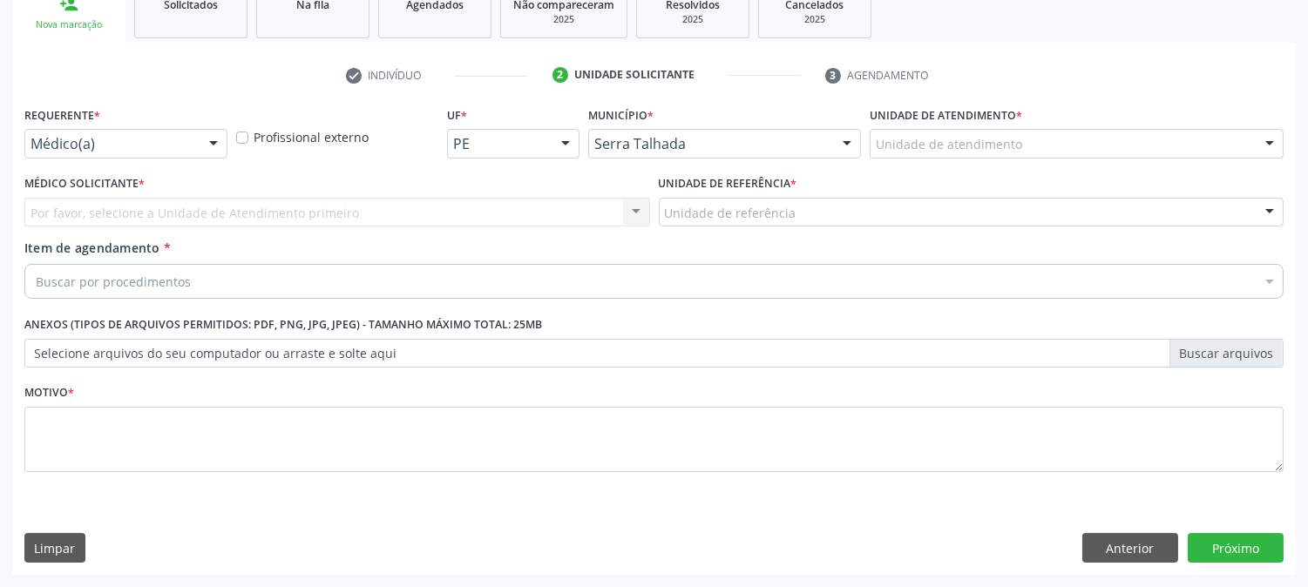
scroll to position [275, 0]
click at [138, 131] on div "Médico(a)" at bounding box center [125, 145] width 203 height 30
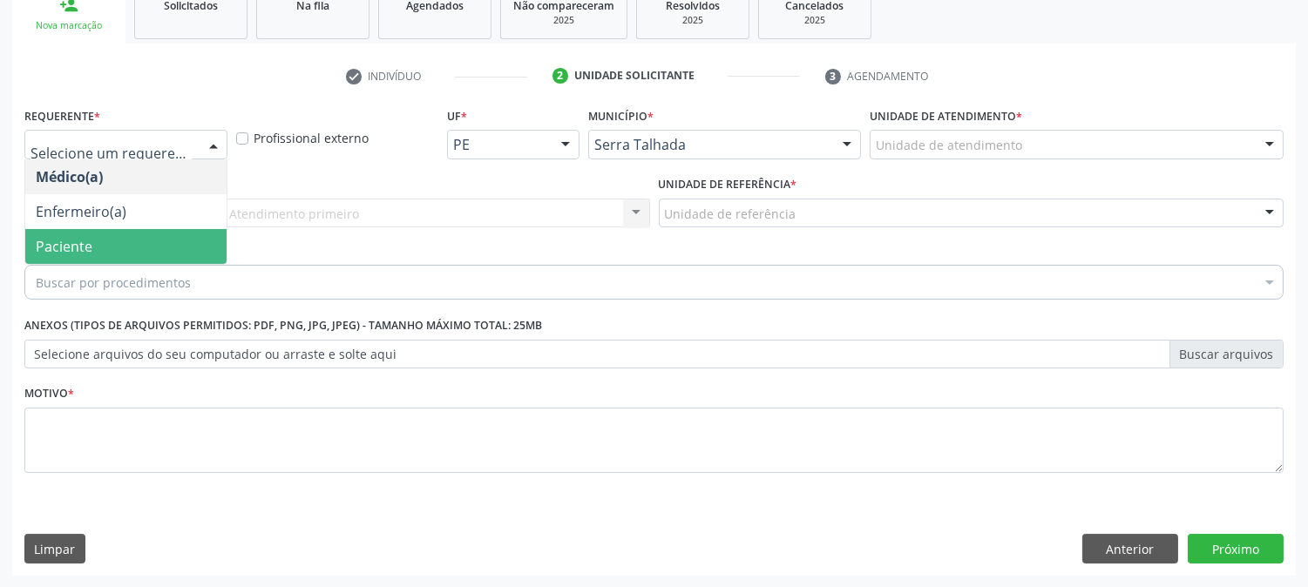
click at [126, 249] on span "Paciente" at bounding box center [125, 246] width 201 height 35
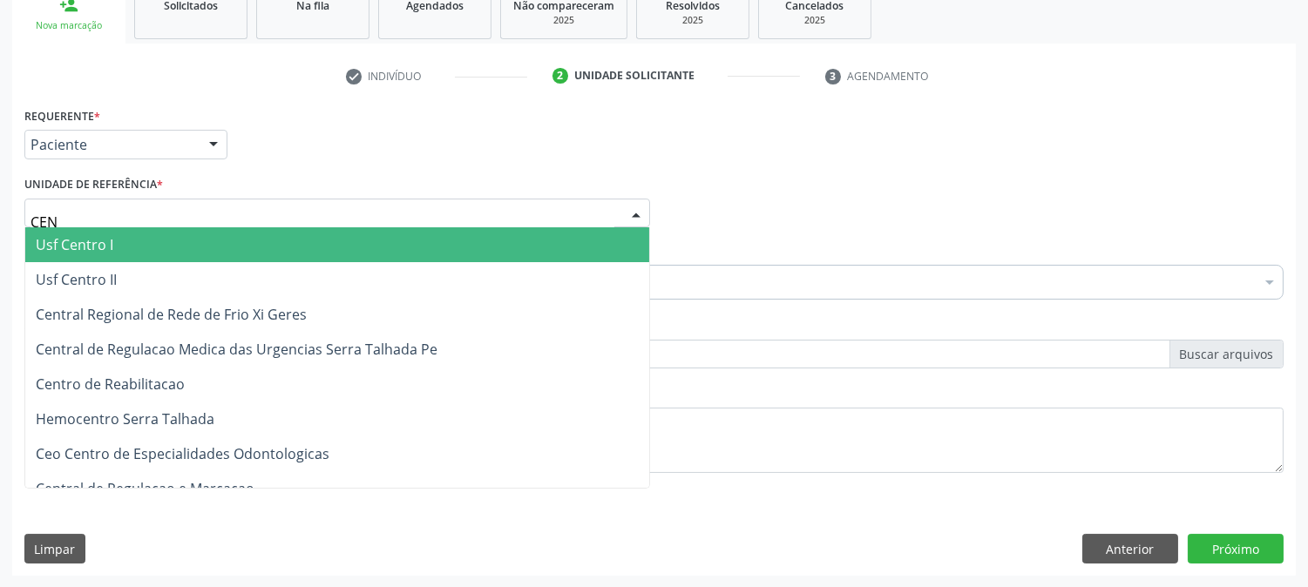
type input "CENT"
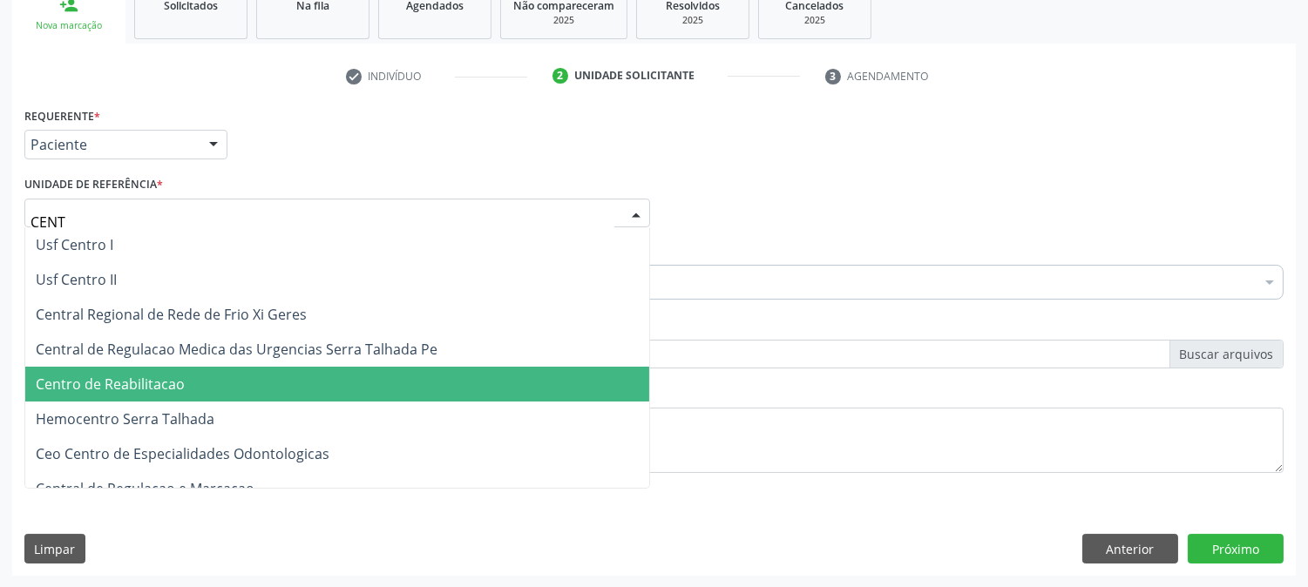
click at [160, 385] on span "Centro de Reabilitacao" at bounding box center [110, 384] width 149 height 19
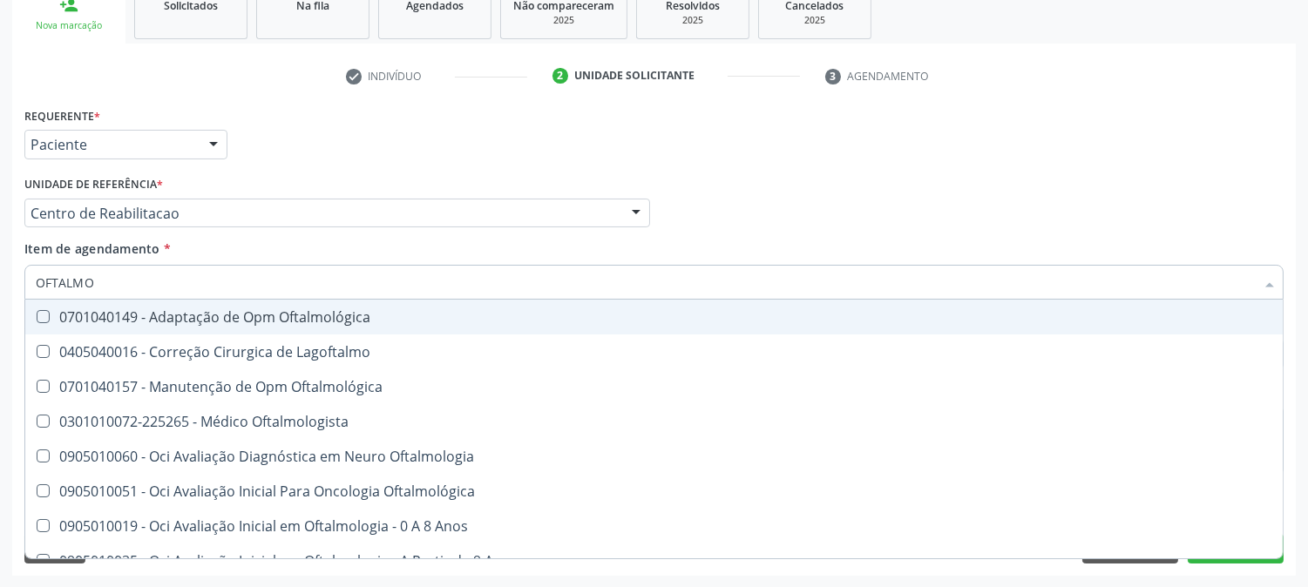
type input "OFTALMOL"
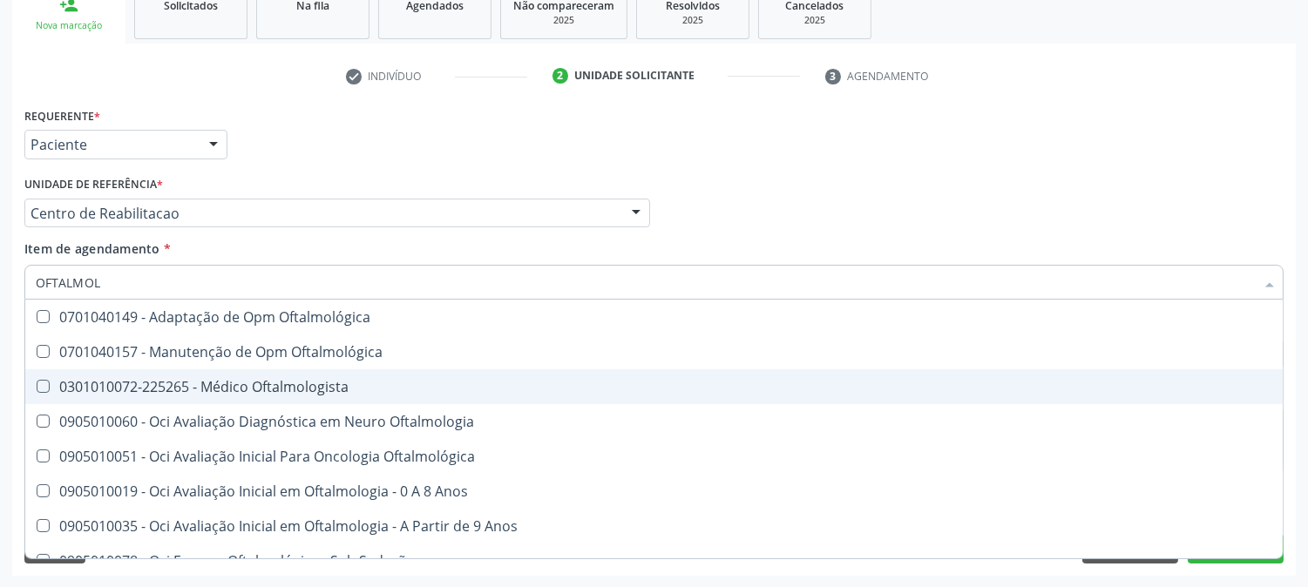
click at [154, 373] on span "0301010072-225265 - Médico Oftalmologista" at bounding box center [654, 387] width 1258 height 35
checkbox Oftalmologista "true"
click at [0, 373] on div "Acompanhamento Acompanhe a situação das marcações correntes e finalizadas Relat…" at bounding box center [654, 204] width 1308 height 768
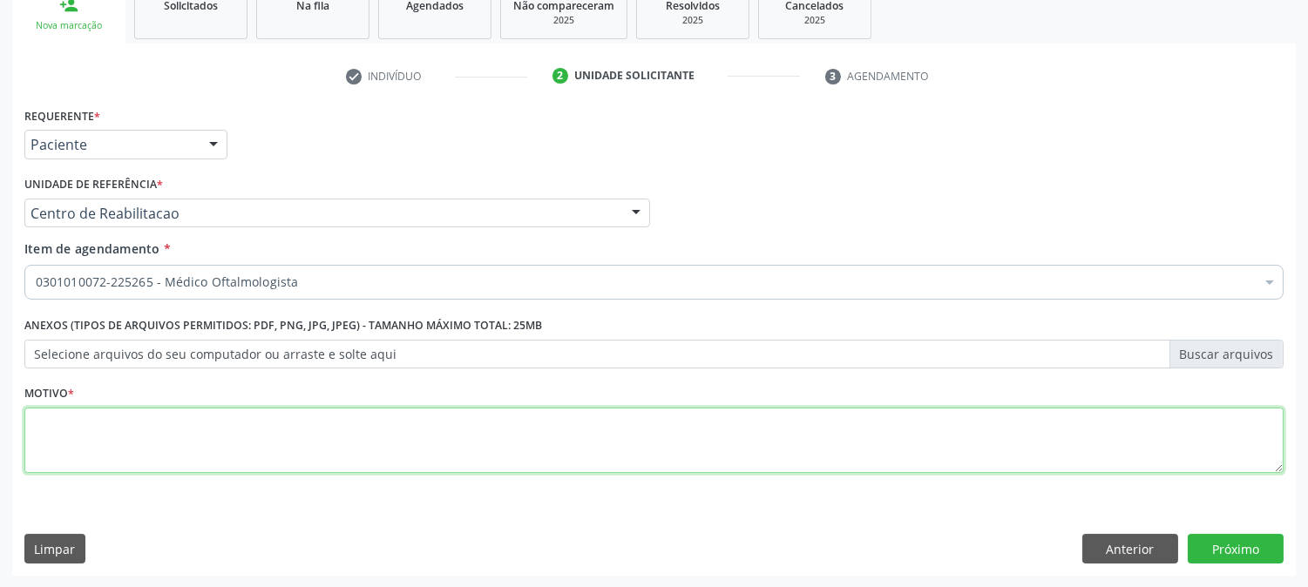
click at [58, 418] on textarea at bounding box center [653, 441] width 1259 height 66
type textarea "."
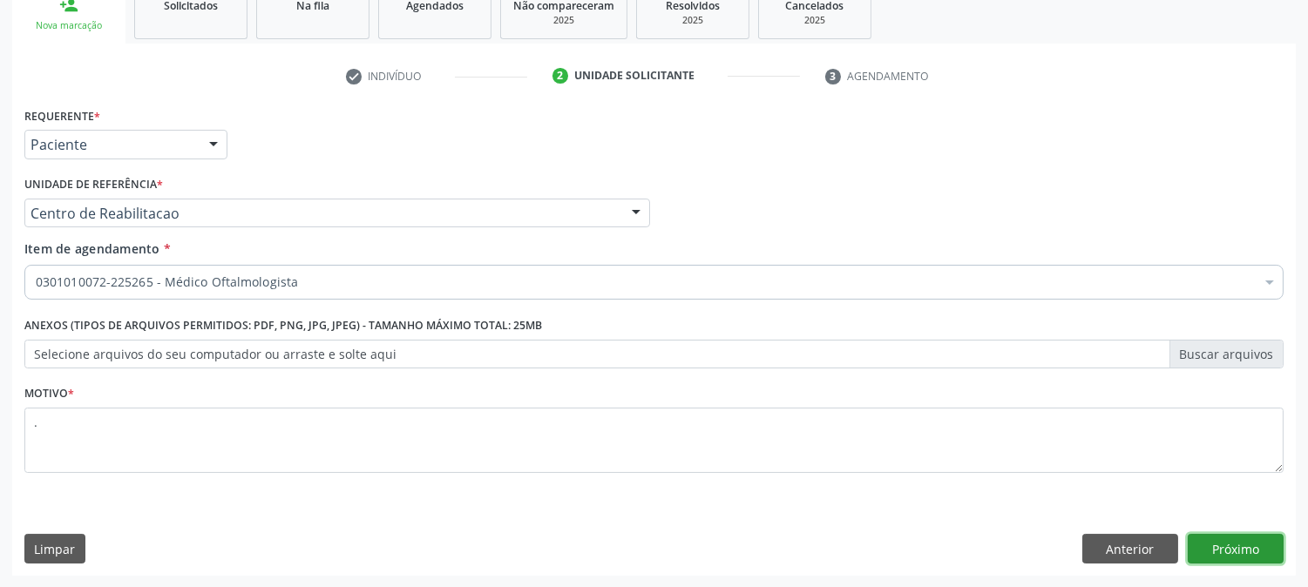
click at [1246, 534] on button "Próximo" at bounding box center [1236, 549] width 96 height 30
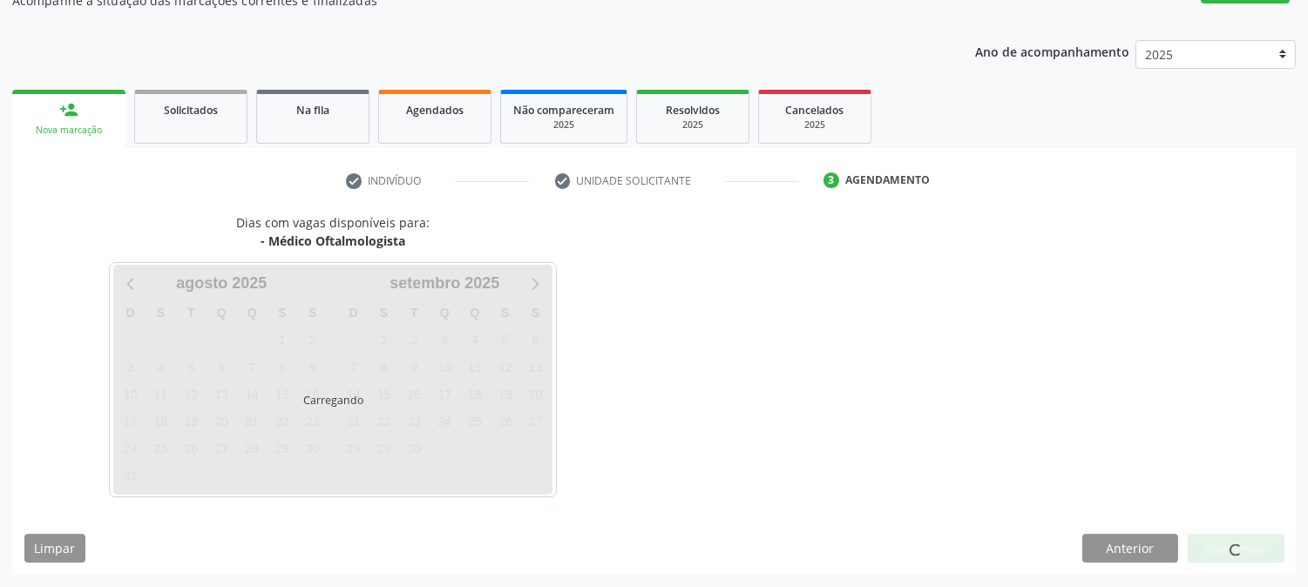
scroll to position [170, 0]
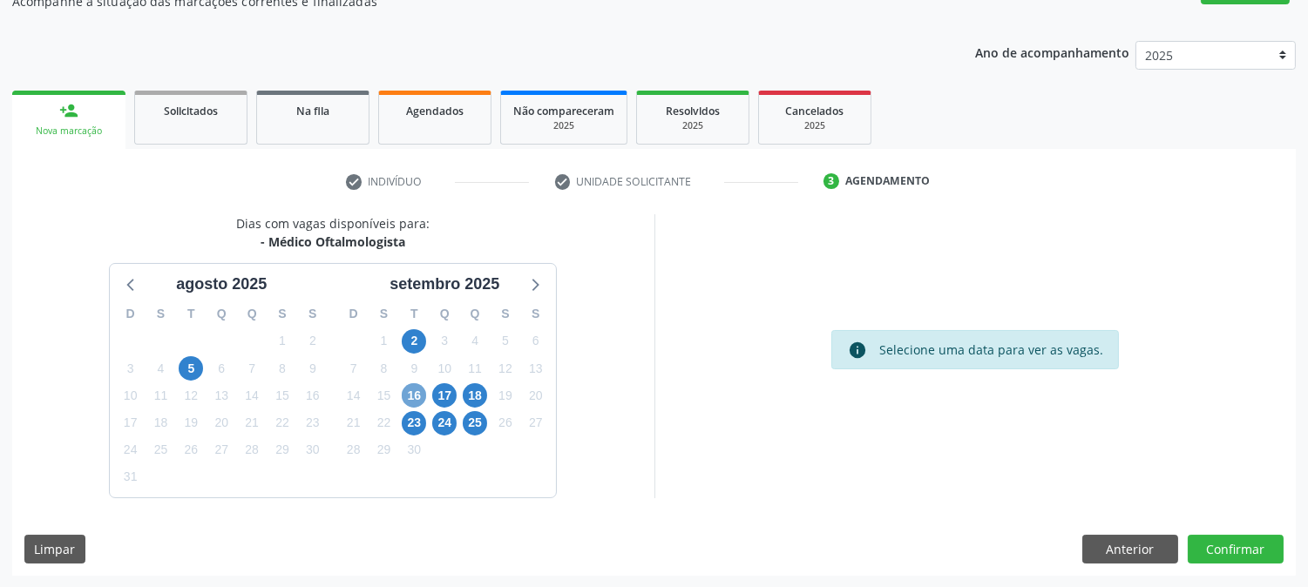
click at [414, 390] on span "16" at bounding box center [414, 395] width 24 height 24
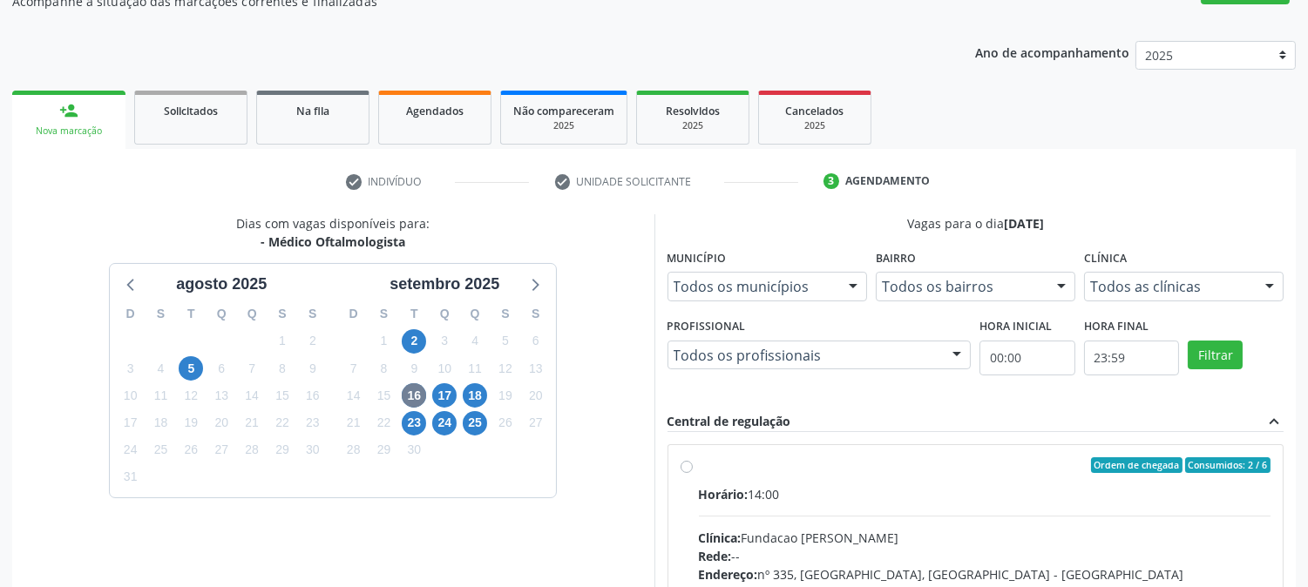
click at [600, 357] on div "Dias com vagas disponíveis para: - Médico Oftalmologista [DATE] D S T Q Q S S 2…" at bounding box center [333, 497] width 642 height 567
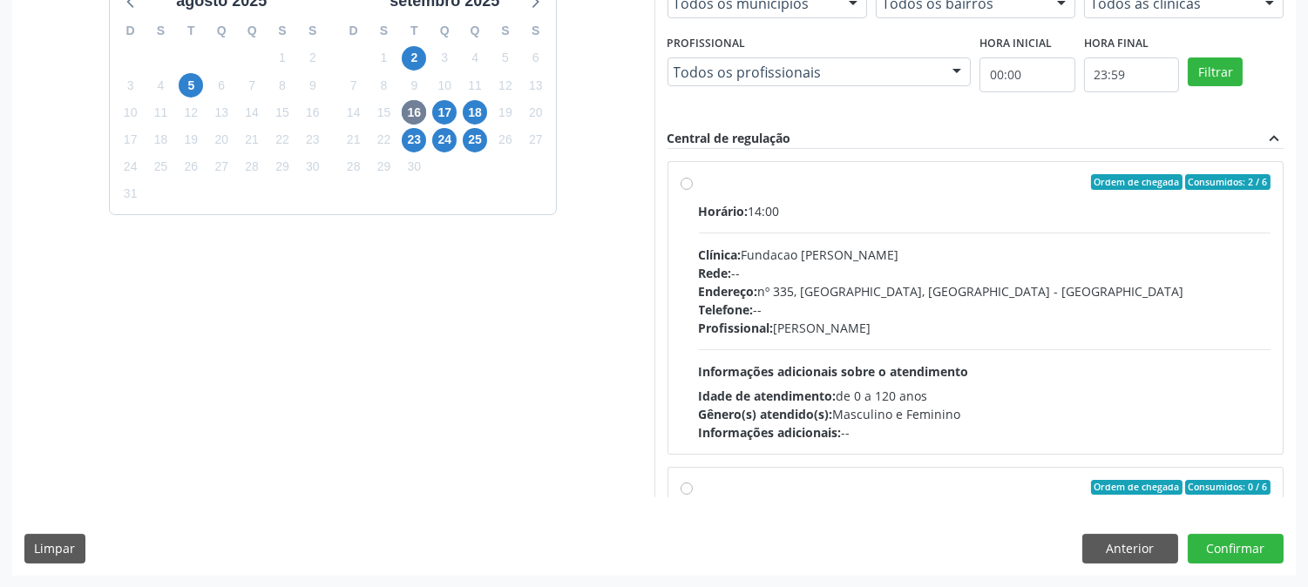
click at [877, 408] on div "Gênero(s) atendido(s): Masculino e Feminino" at bounding box center [985, 414] width 573 height 18
click at [693, 190] on input "Ordem de chegada Consumidos: 2 / 6 Horário: 14:00 Clínica: Fundacao [PERSON_NAM…" at bounding box center [687, 182] width 12 height 16
radio input "true"
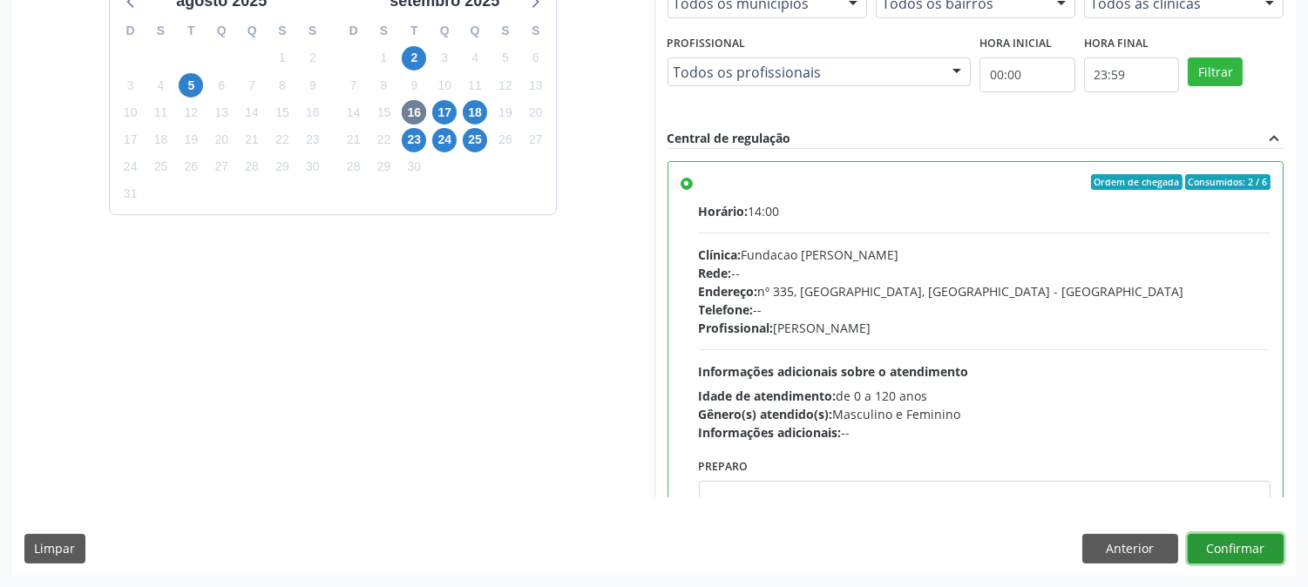
click at [1232, 543] on button "Confirmar" at bounding box center [1236, 549] width 96 height 30
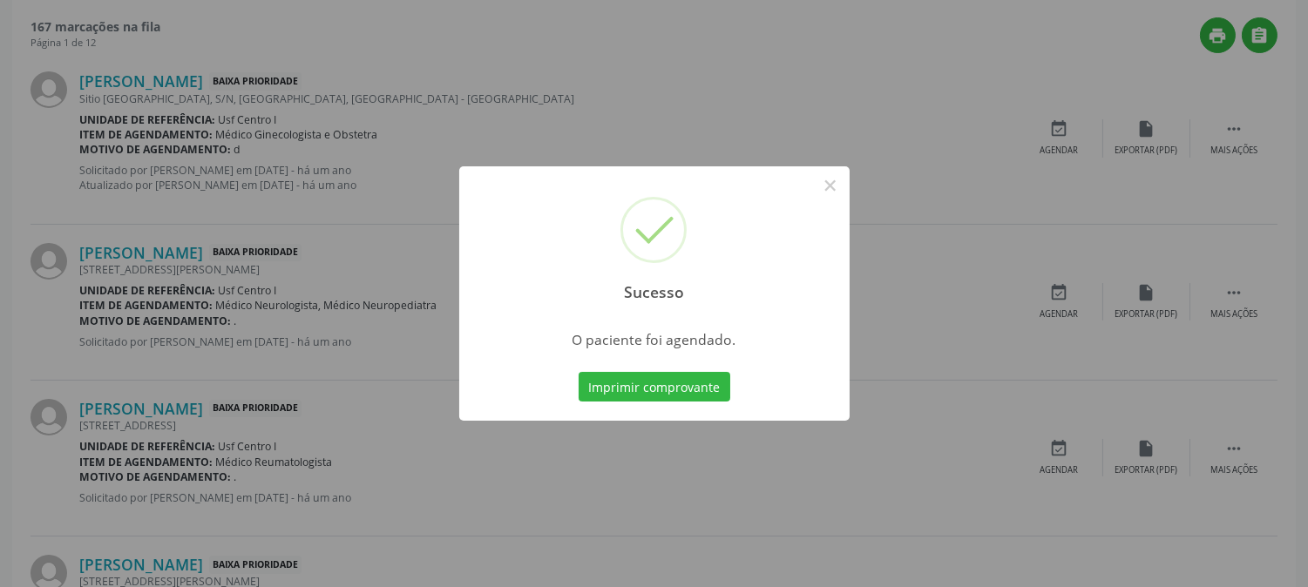
scroll to position [0, 0]
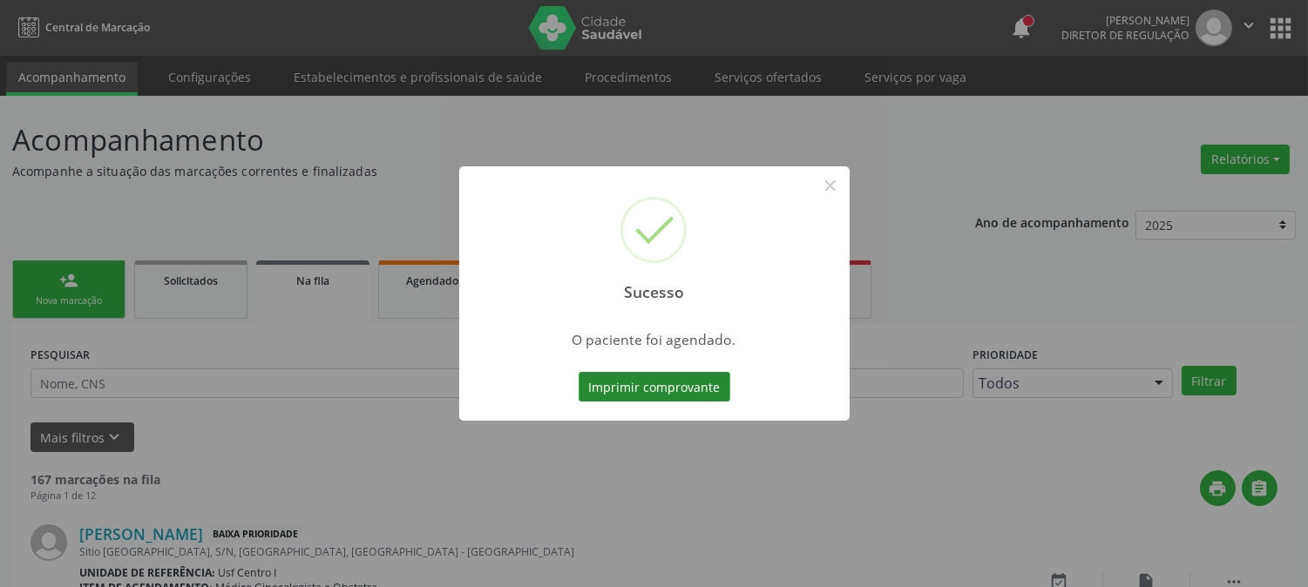
click at [657, 377] on button "Imprimir comprovante" at bounding box center [655, 387] width 152 height 30
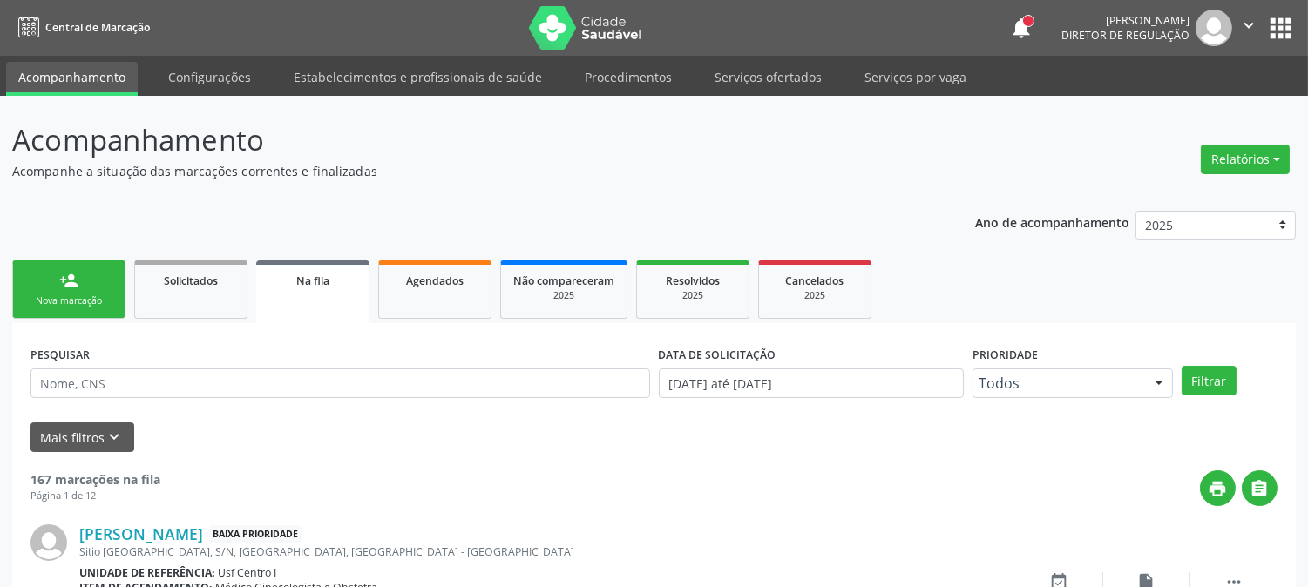
click at [76, 303] on div "Nova marcação" at bounding box center [68, 301] width 87 height 13
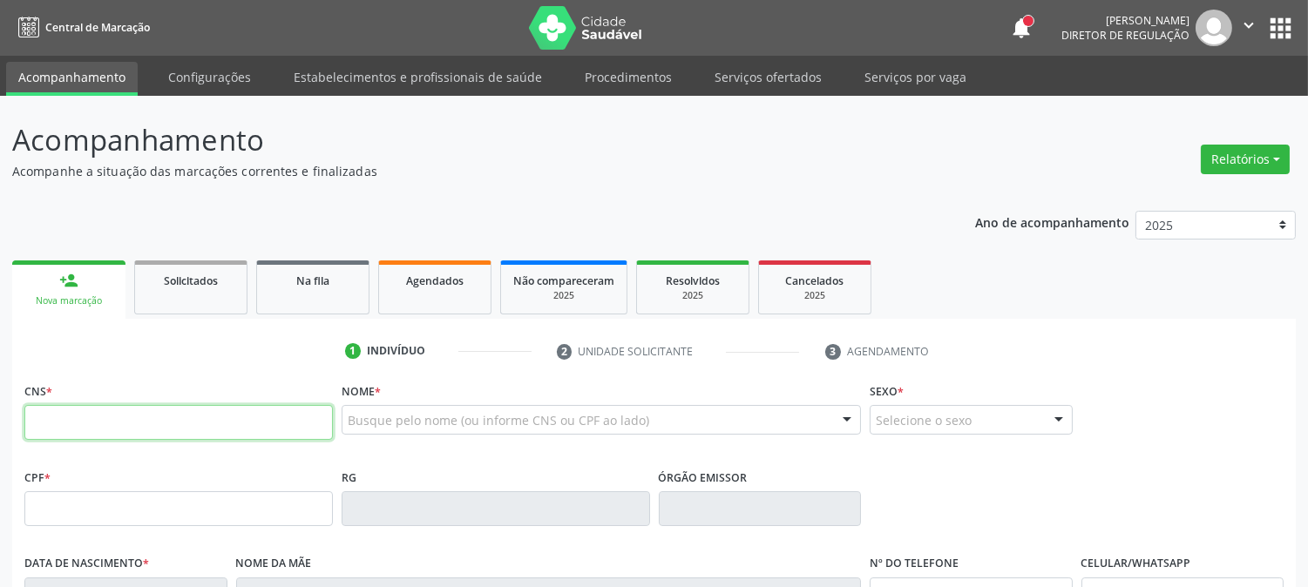
click at [248, 433] on input "text" at bounding box center [178, 422] width 309 height 35
type input "209 2783 6844 0003"
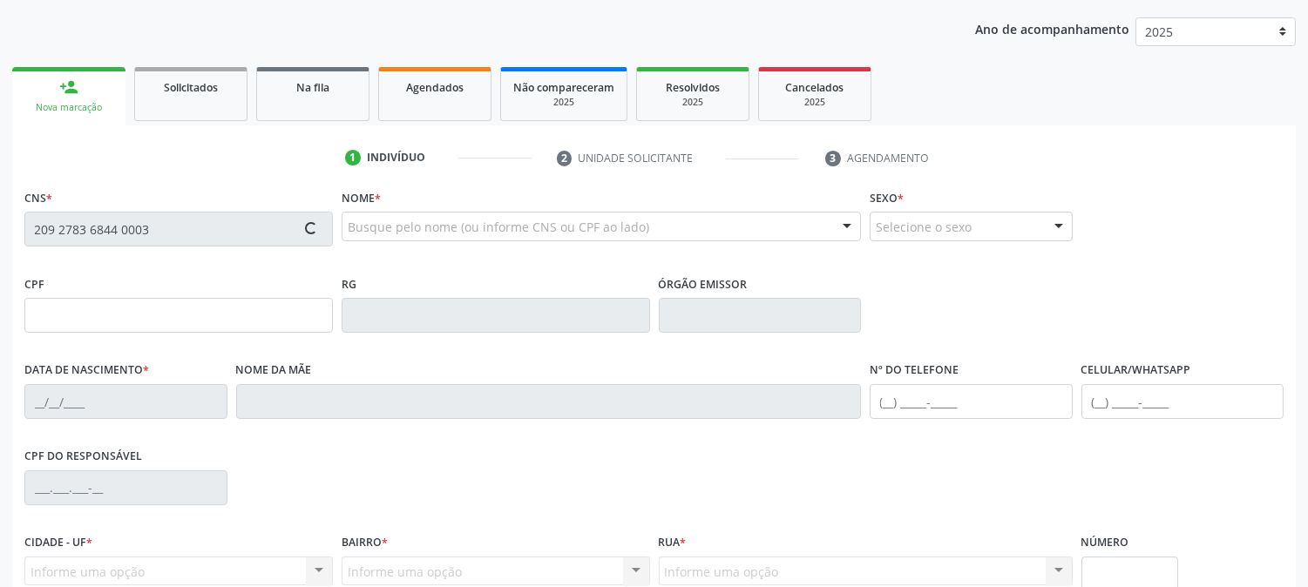
scroll to position [290, 0]
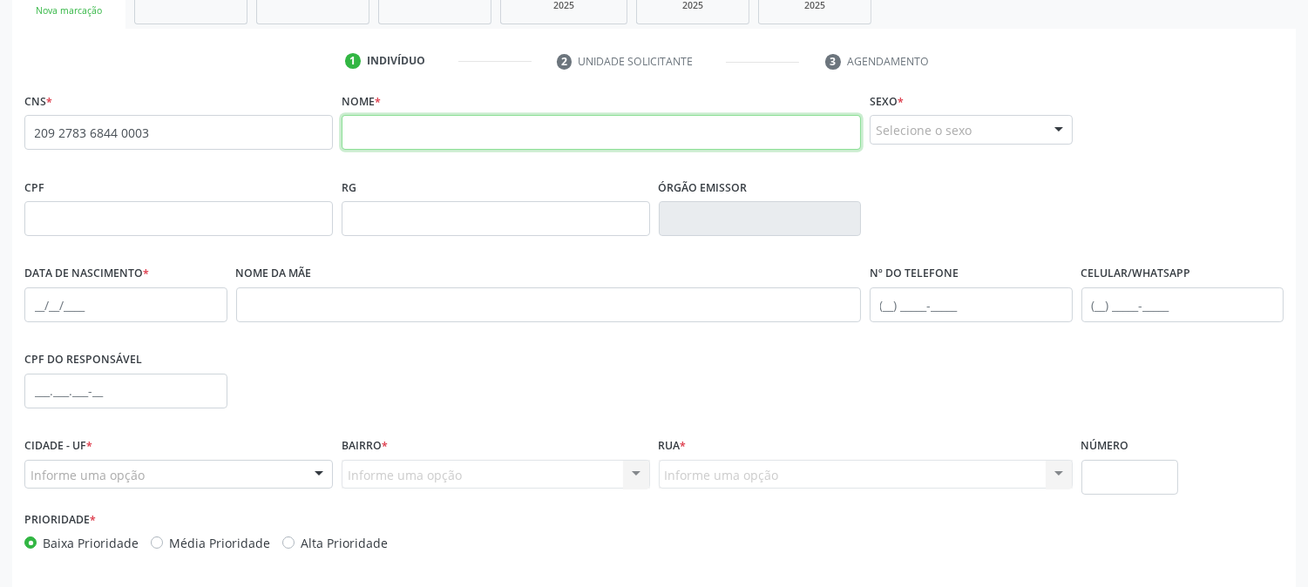
click at [397, 135] on input "text" at bounding box center [601, 132] width 519 height 35
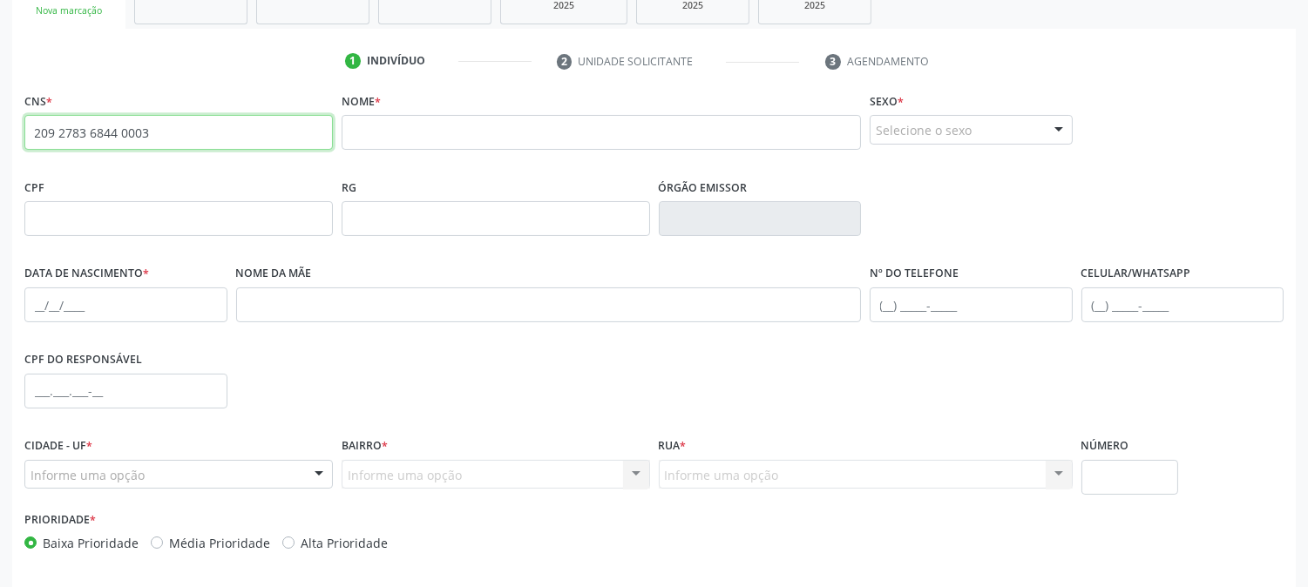
drag, startPoint x: 168, startPoint y: 132, endPoint x: 1, endPoint y: 142, distance: 167.6
click at [1, 142] on div "Acompanhamento Acompanhe a situação das marcações correntes e finalizadas Relat…" at bounding box center [654, 230] width 1308 height 849
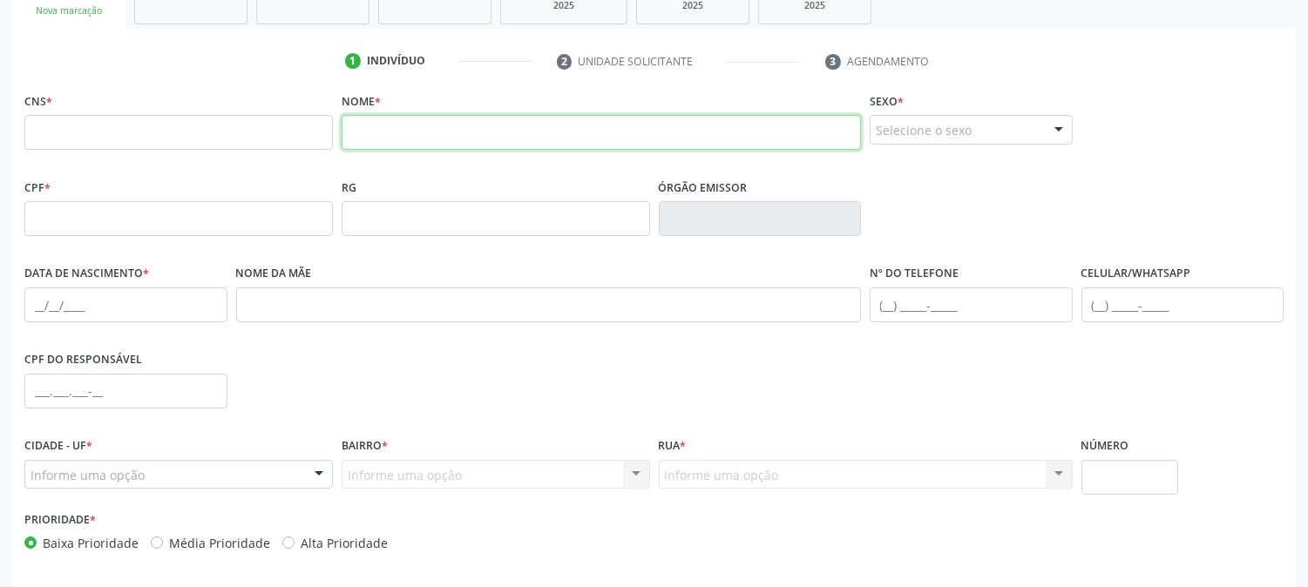
click at [455, 144] on input "text" at bounding box center [601, 132] width 519 height 35
type input "JANI"
